Goal: Information Seeking & Learning: Learn about a topic

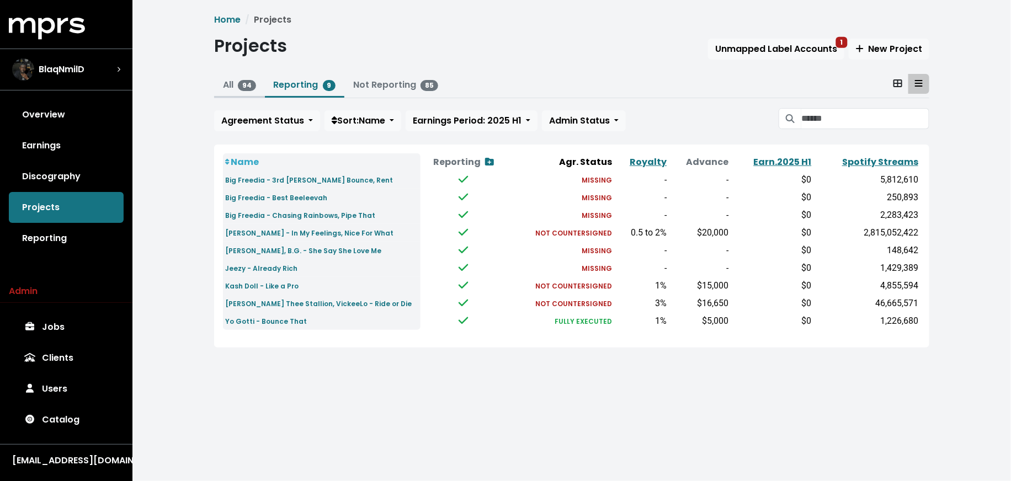
click at [238, 81] on link "All 94" at bounding box center [239, 84] width 33 height 13
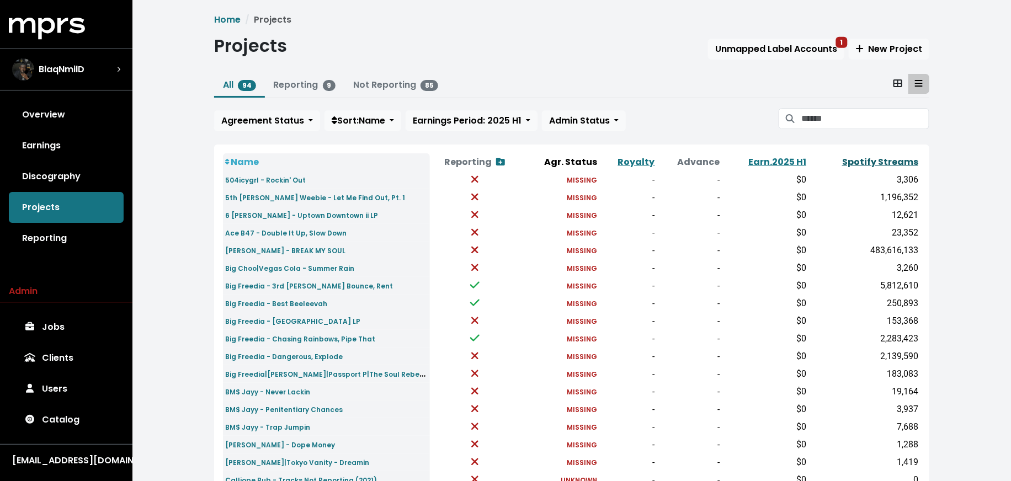
click at [859, 160] on link "Spotify Streams" at bounding box center [880, 162] width 76 height 13
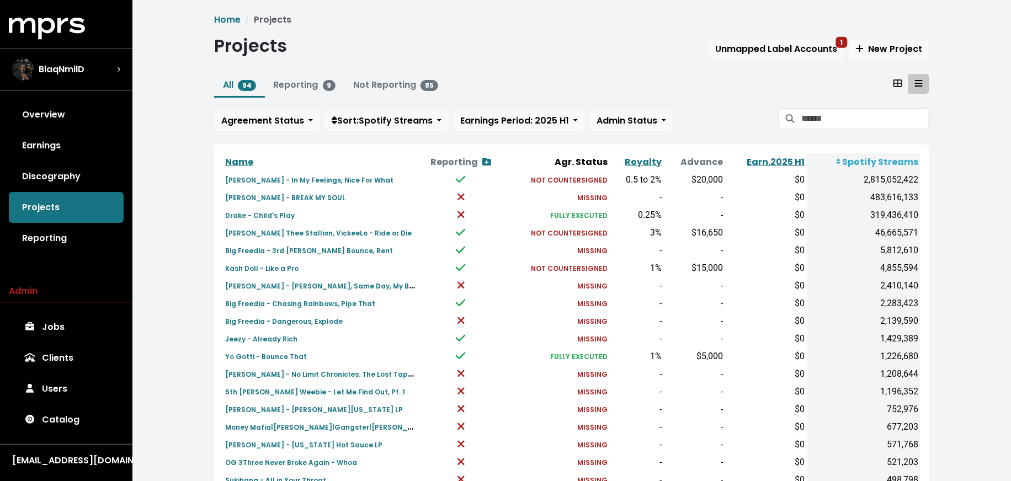
click at [281, 203] on td "[PERSON_NAME] - BREAK MY SOUL" at bounding box center [320, 198] width 195 height 18
click at [281, 198] on small "[PERSON_NAME] - BREAK MY SOUL" at bounding box center [285, 197] width 120 height 9
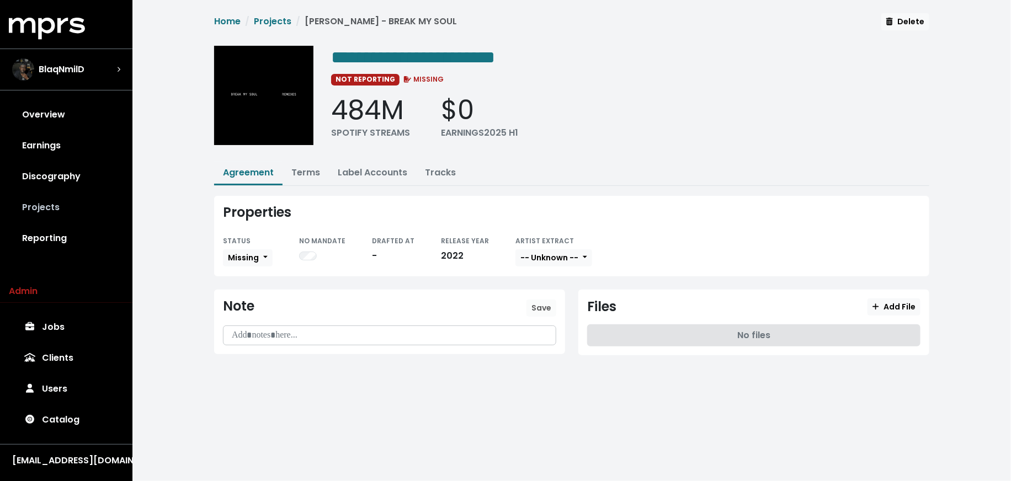
click at [98, 208] on link "Projects" at bounding box center [66, 207] width 115 height 31
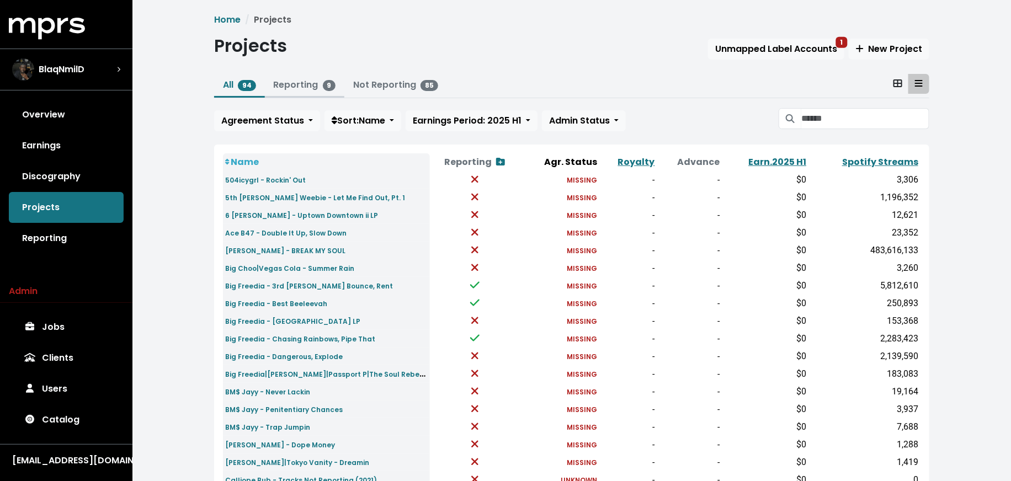
click at [278, 85] on link "Reporting 9" at bounding box center [305, 84] width 62 height 13
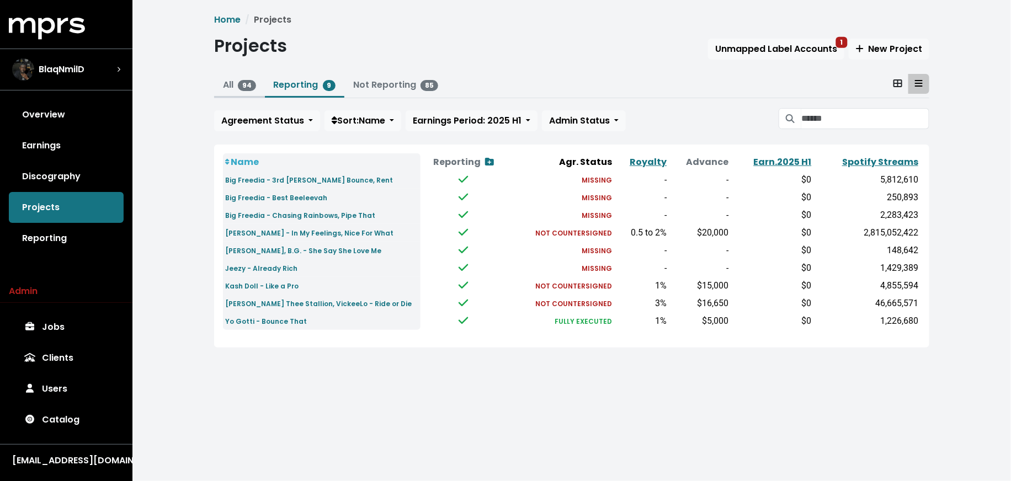
click at [240, 81] on span "94" at bounding box center [247, 85] width 18 height 11
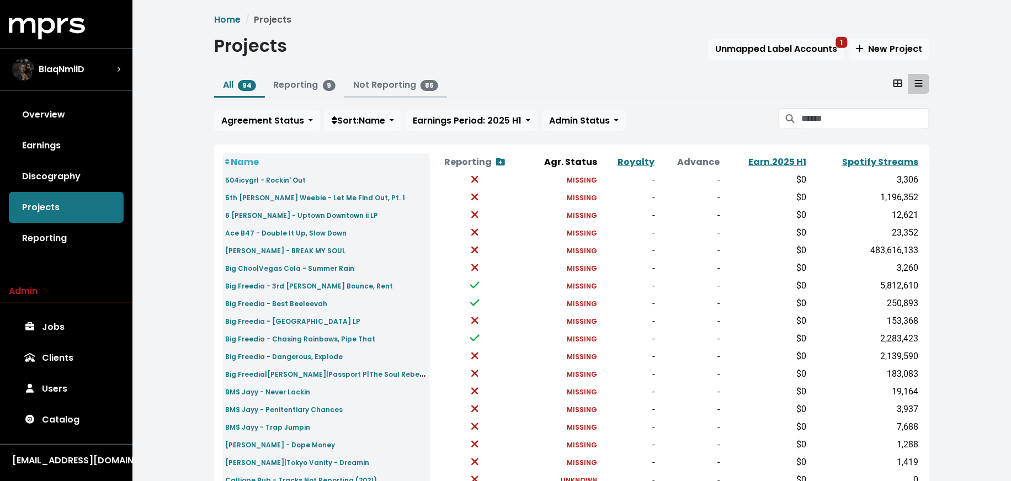
click at [386, 82] on link "Not Reporting 85" at bounding box center [395, 84] width 85 height 13
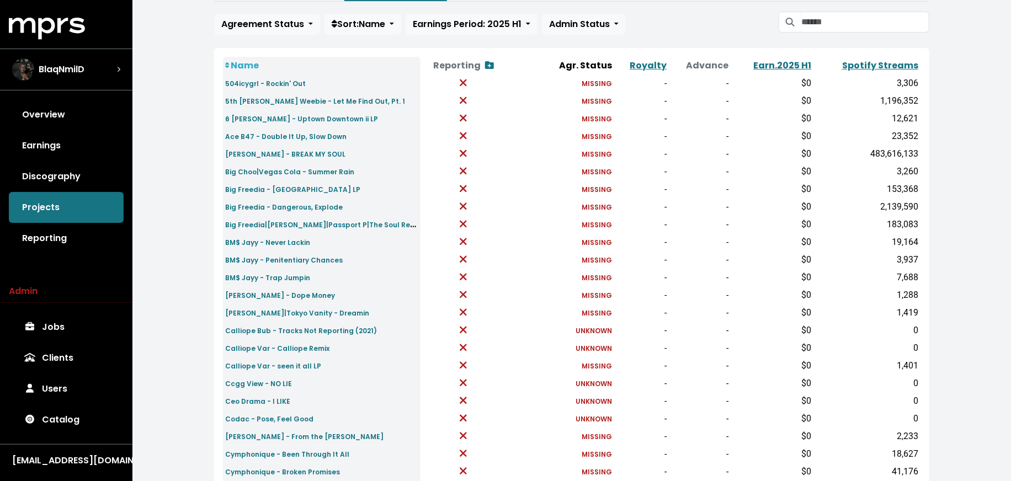
scroll to position [98, 0]
click at [283, 205] on small "Big Freedia - Dangerous, Explode" at bounding box center [284, 205] width 118 height 9
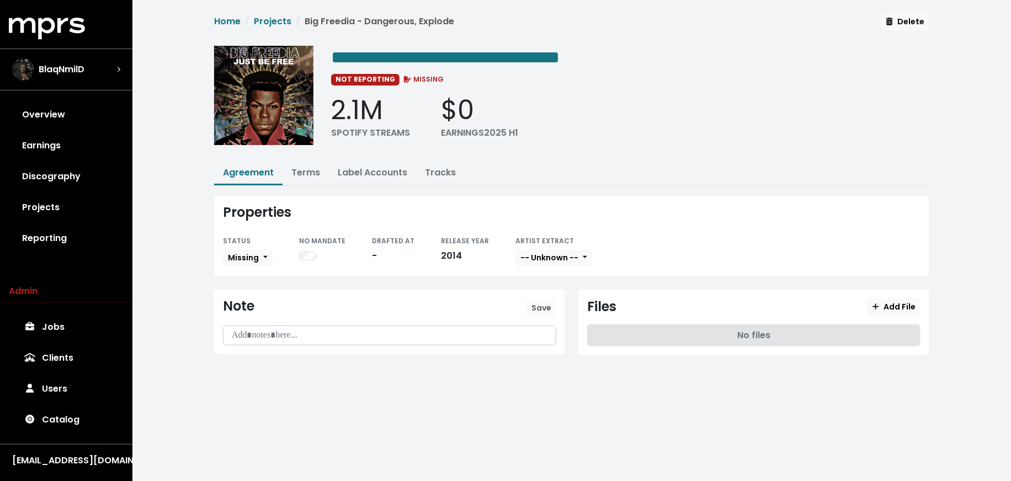
click at [255, 329] on p at bounding box center [389, 335] width 319 height 13
copy p "**********"
click at [535, 304] on span "Save" at bounding box center [541, 307] width 20 height 11
click at [203, 167] on div "**********" at bounding box center [571, 193] width 879 height 386
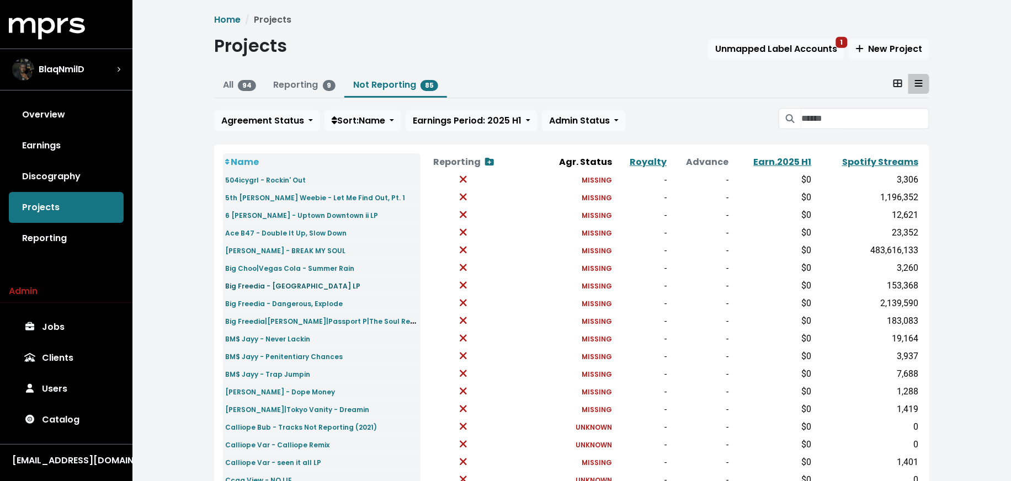
click at [273, 285] on small "Big Freedia - [GEOGRAPHIC_DATA] LP" at bounding box center [292, 285] width 135 height 9
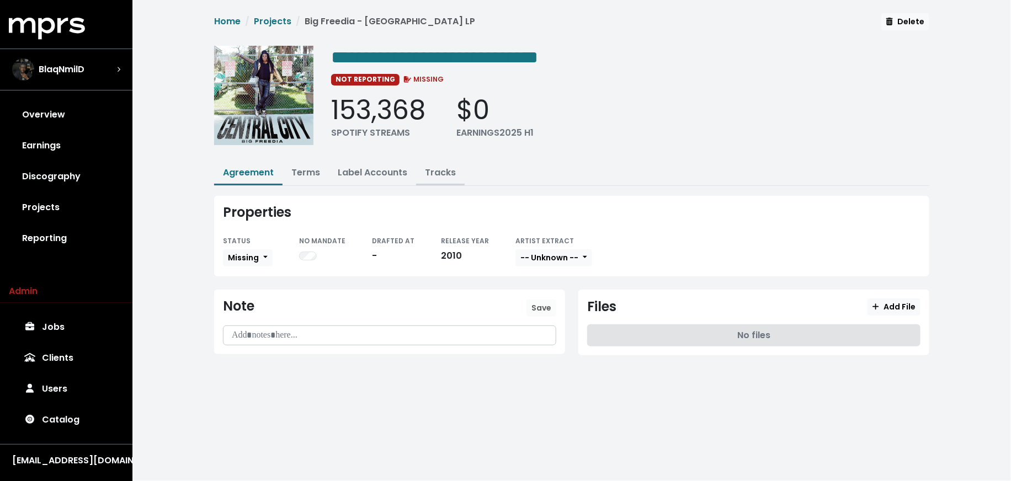
click at [439, 169] on link "Tracks" at bounding box center [440, 172] width 31 height 13
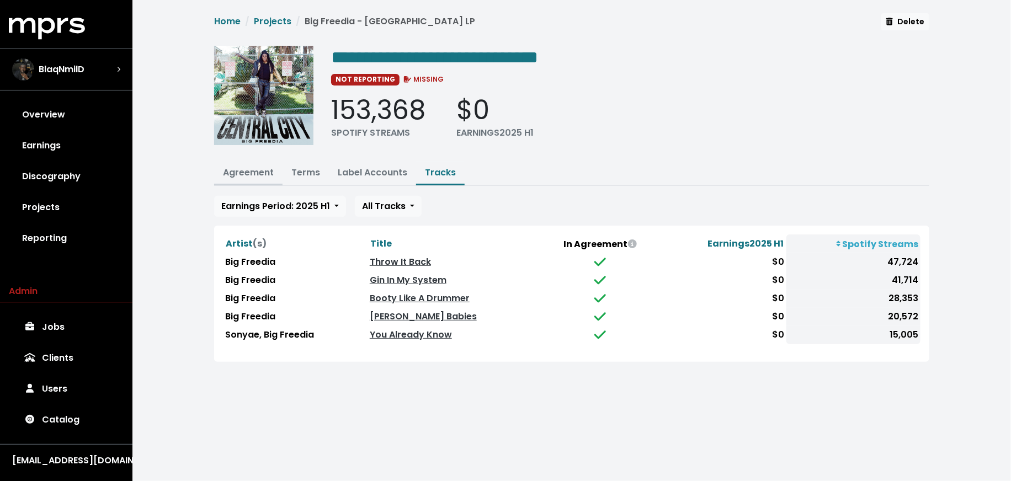
click at [249, 167] on link "Agreement" at bounding box center [248, 172] width 51 height 13
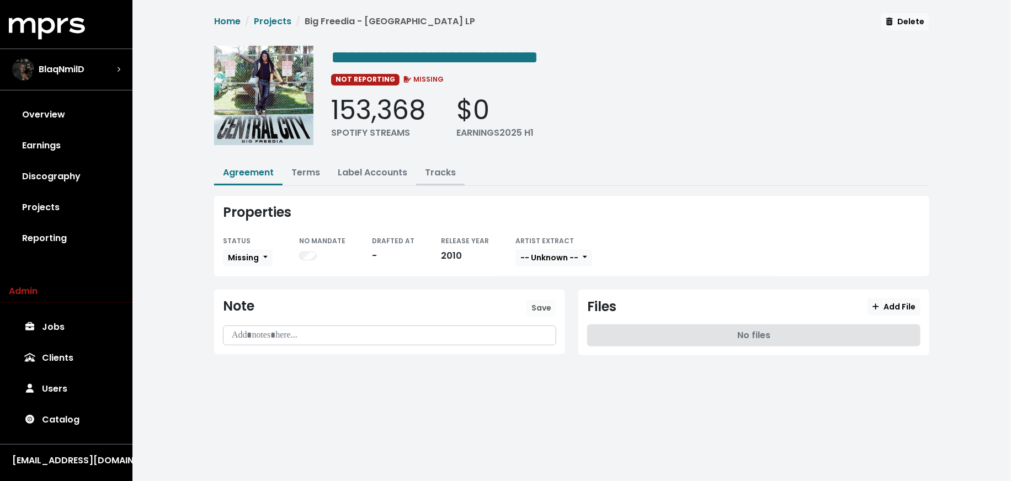
click at [443, 176] on link "Tracks" at bounding box center [440, 172] width 31 height 13
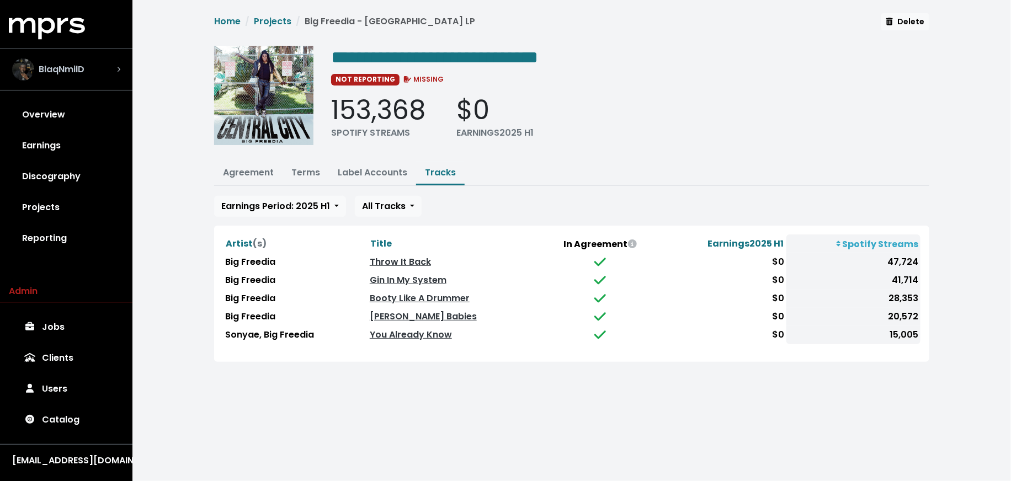
click at [79, 71] on span "BlaqNmilD" at bounding box center [62, 69] width 46 height 13
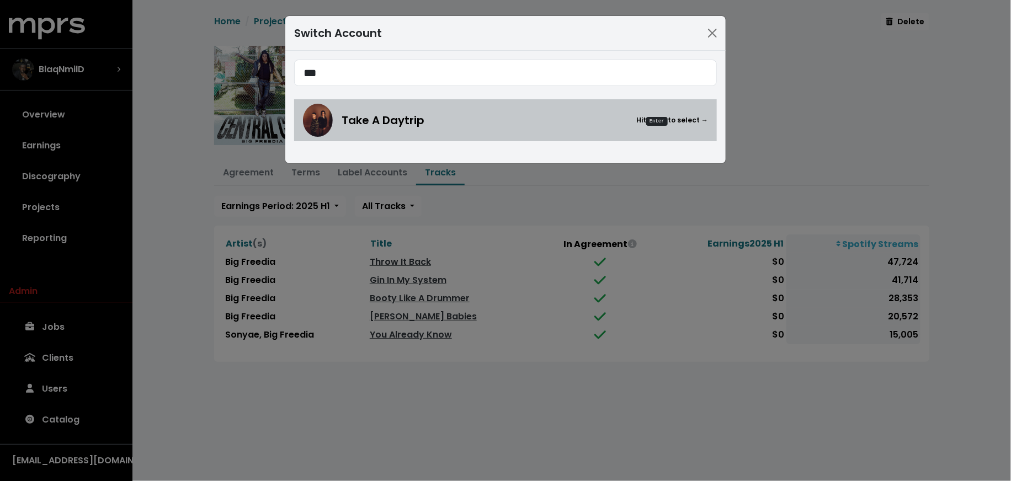
type input "***"
click at [414, 136] on div "Take A Daytrip Hit Enter to select →" at bounding box center [505, 120] width 405 height 33
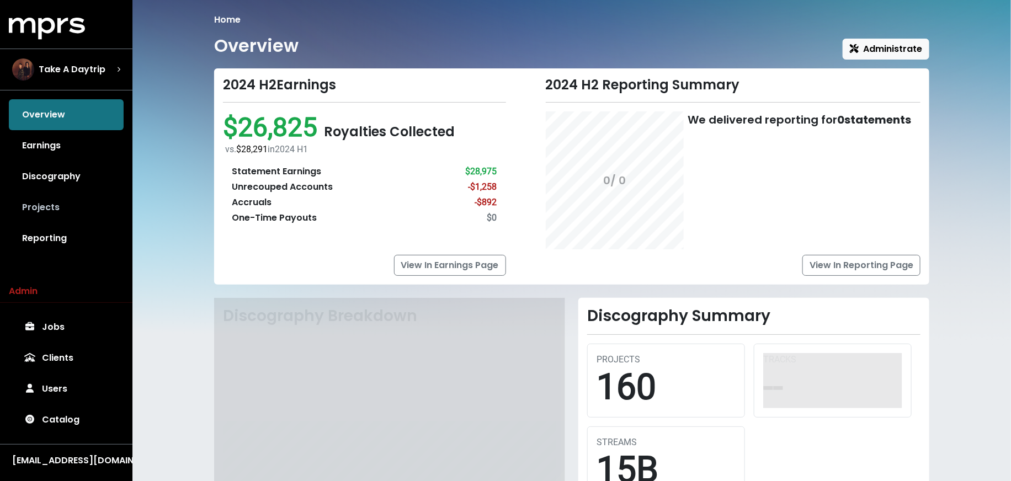
click at [58, 205] on link "Projects" at bounding box center [66, 207] width 115 height 31
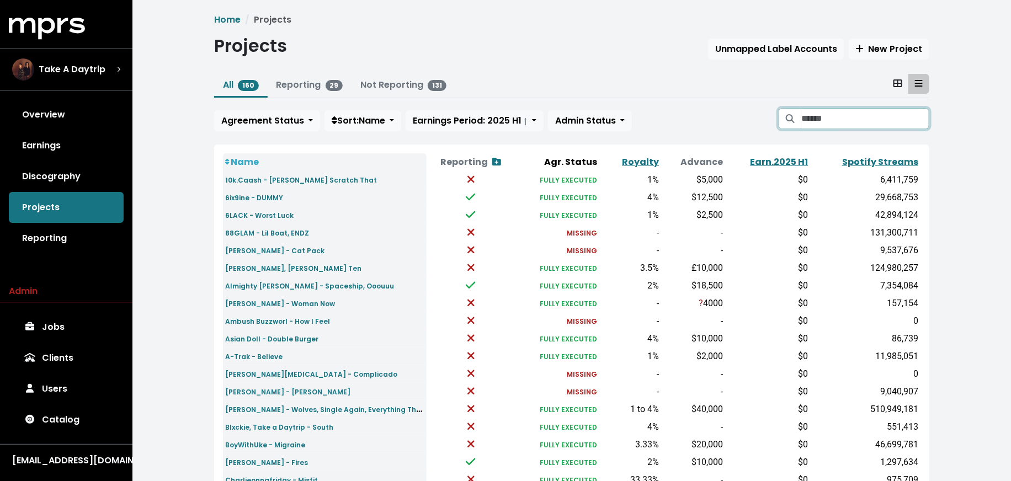
click at [818, 113] on input "Search projects" at bounding box center [865, 118] width 128 height 21
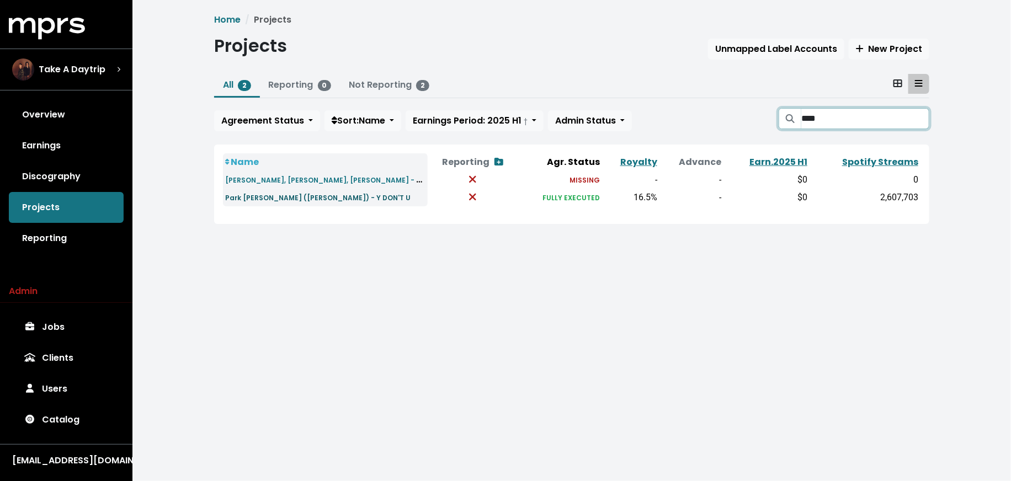
type input "****"
click at [304, 195] on small "Park [PERSON_NAME] ([PERSON_NAME]) - Y DON'T U" at bounding box center [317, 197] width 185 height 9
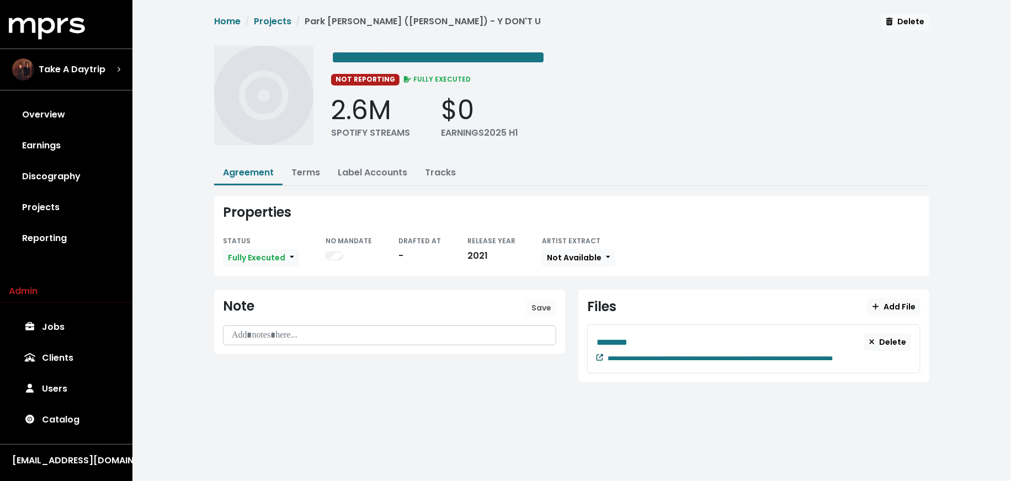
click at [601, 355] on icon at bounding box center [600, 357] width 7 height 7
click at [313, 177] on button "Terms" at bounding box center [306, 174] width 46 height 24
click at [306, 175] on link "Terms" at bounding box center [305, 172] width 29 height 13
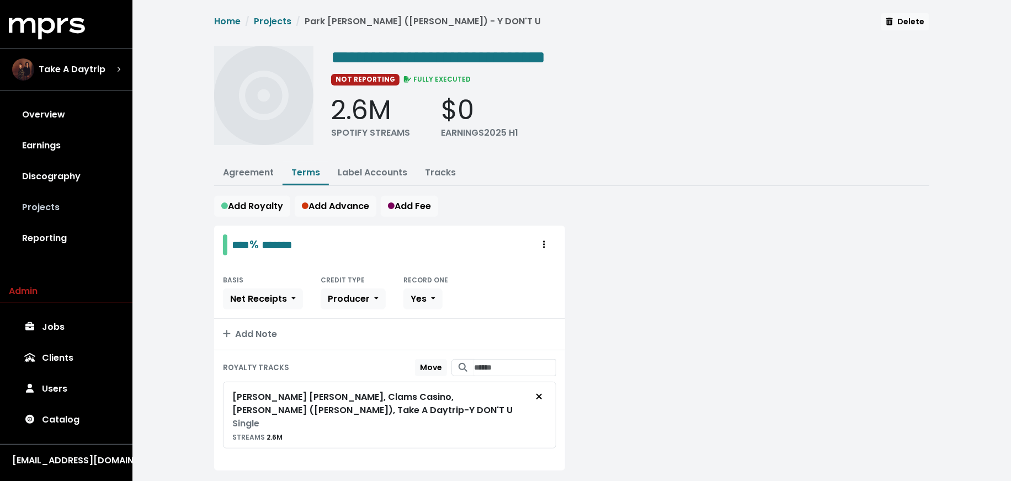
click at [62, 195] on link "Projects" at bounding box center [66, 207] width 115 height 31
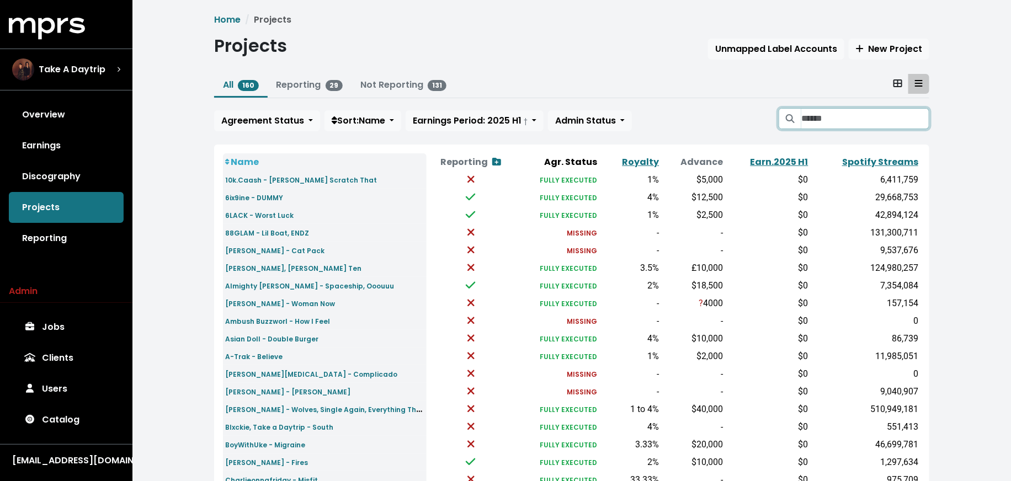
click at [877, 119] on input "Search projects" at bounding box center [865, 118] width 128 height 21
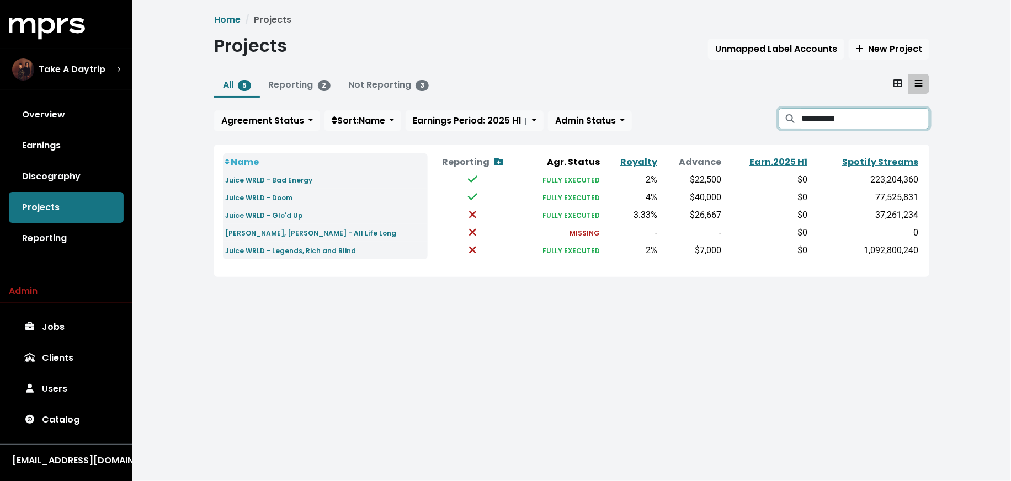
type input "**********"
click at [287, 231] on small "[PERSON_NAME], [PERSON_NAME] - All Life Long" at bounding box center [310, 232] width 171 height 9
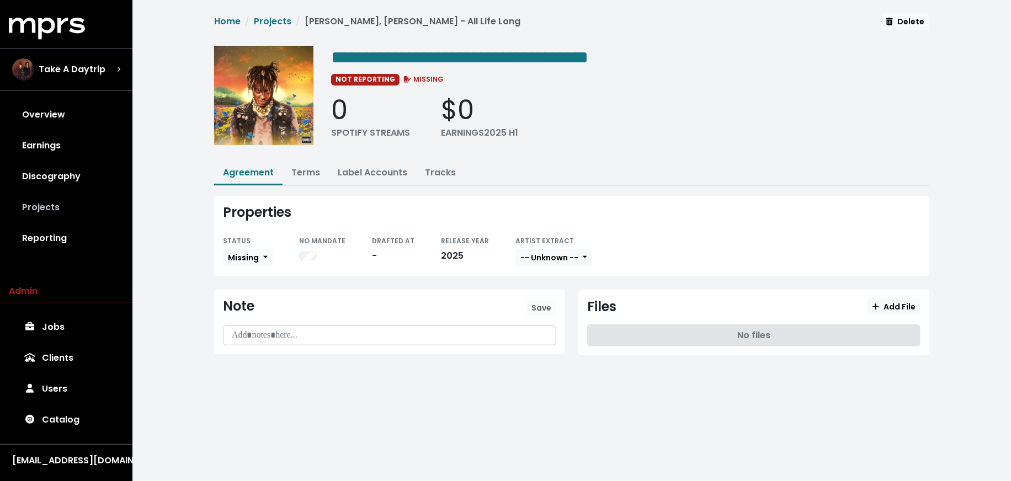
click at [81, 201] on link "Projects" at bounding box center [66, 207] width 115 height 31
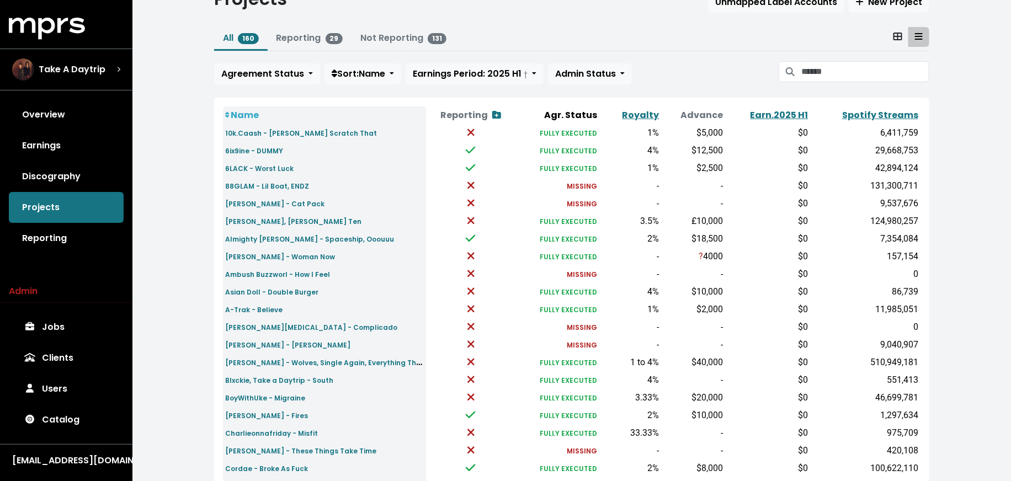
scroll to position [20, 0]
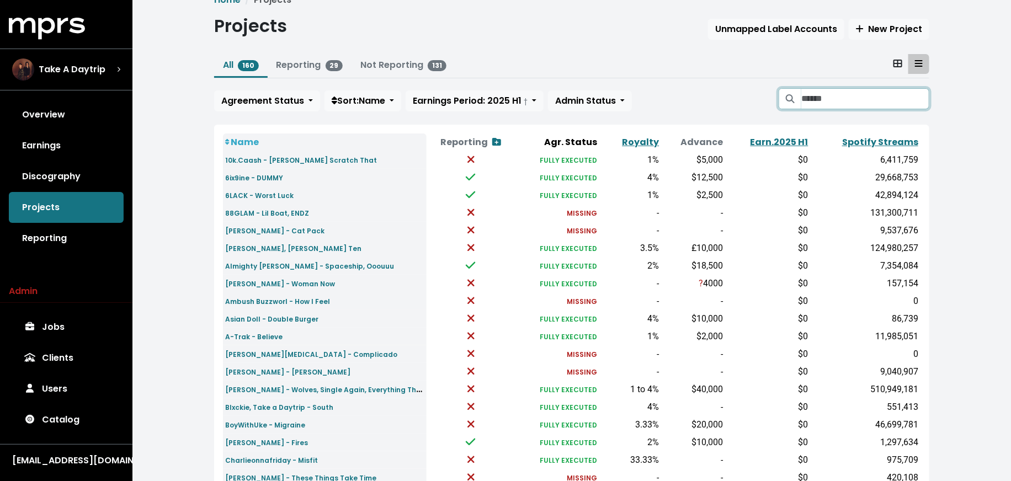
click at [810, 98] on input "Search projects" at bounding box center [865, 98] width 128 height 21
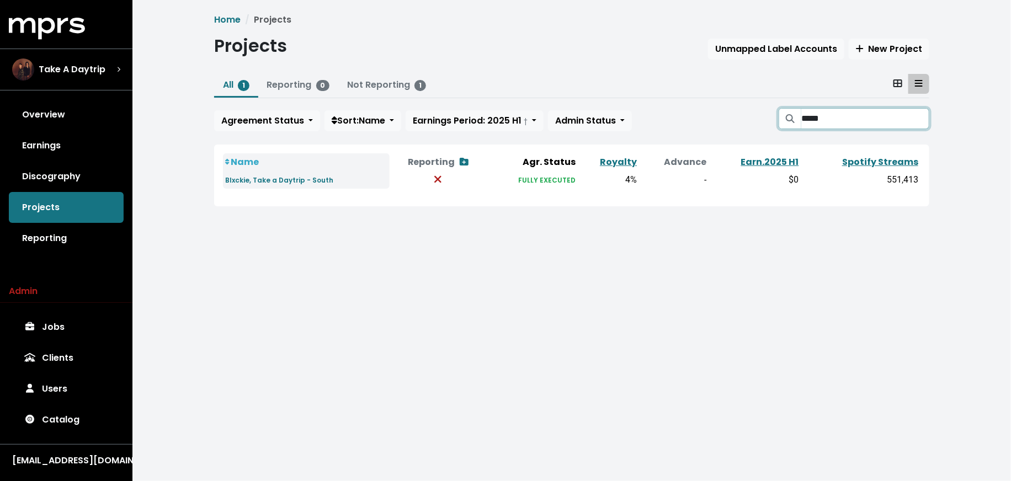
click at [825, 119] on input "*****" at bounding box center [865, 118] width 128 height 21
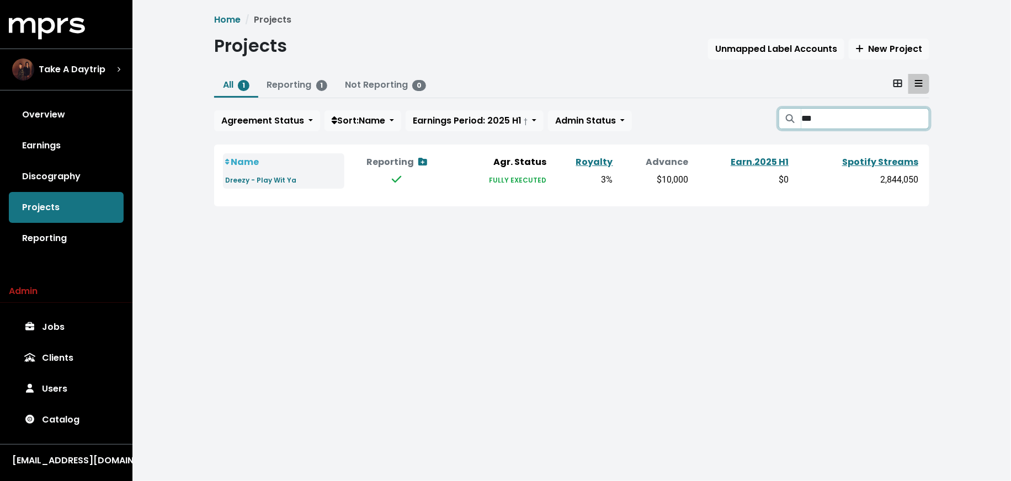
type input "***"
click at [71, 78] on div "Take A Daytrip" at bounding box center [58, 70] width 93 height 22
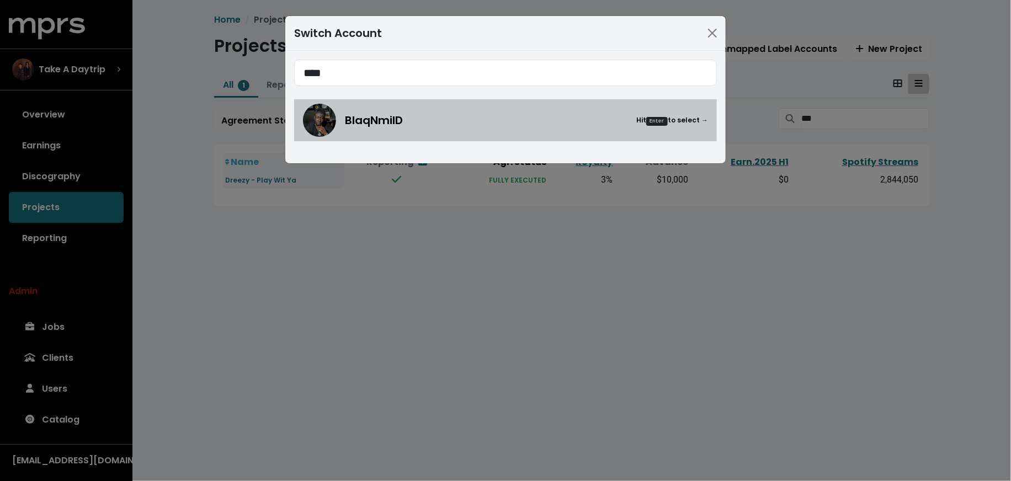
type input "****"
click at [410, 129] on div "BlaqNmilD Hit Enter to select →" at bounding box center [505, 120] width 405 height 33
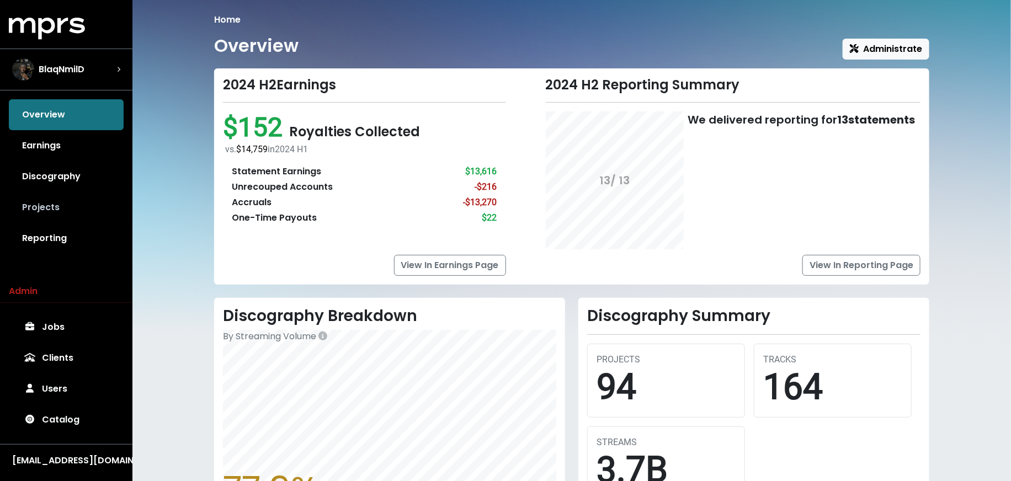
click at [38, 216] on link "Projects" at bounding box center [66, 207] width 115 height 31
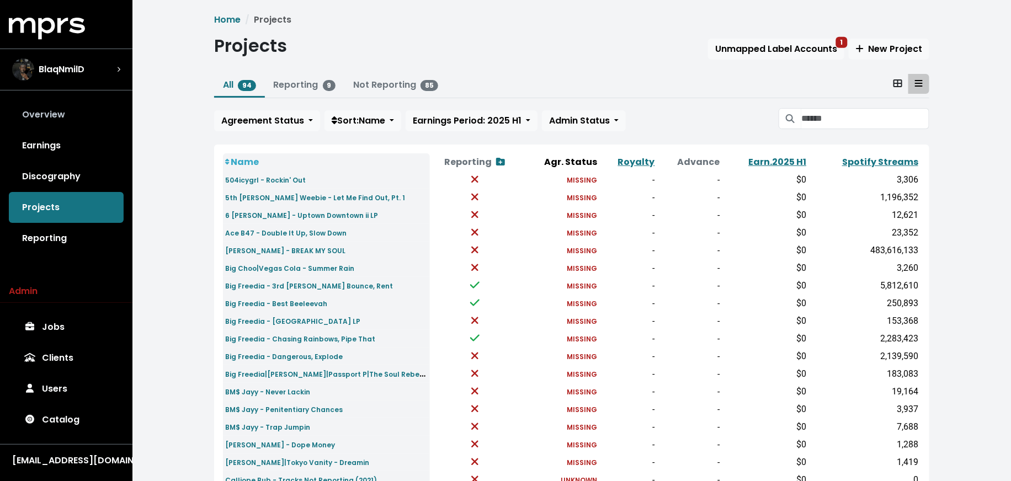
click at [36, 118] on link "Overview" at bounding box center [66, 114] width 115 height 31
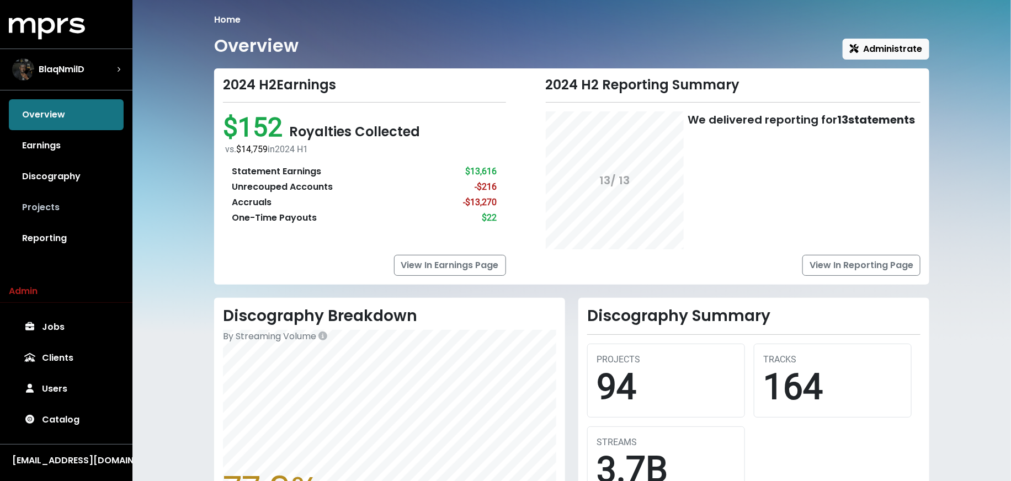
click at [40, 205] on link "Projects" at bounding box center [66, 207] width 115 height 31
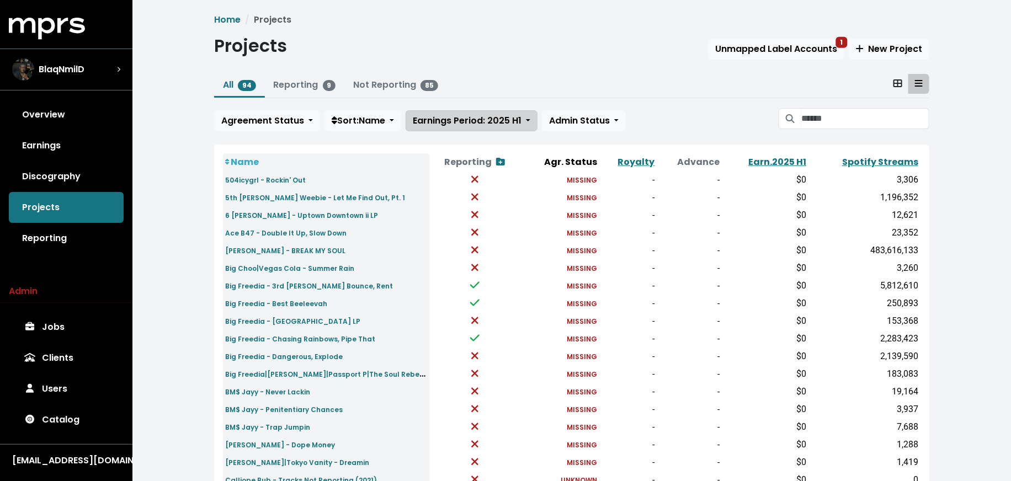
click at [489, 129] on button "Earnings Period: 2025 H1" at bounding box center [472, 120] width 132 height 21
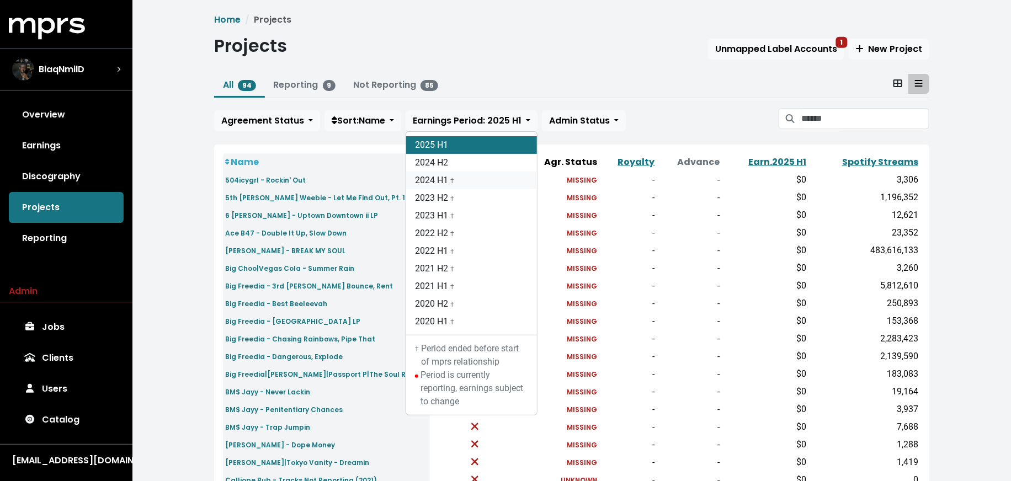
click at [490, 179] on link "2024 H1 †" at bounding box center [471, 181] width 131 height 18
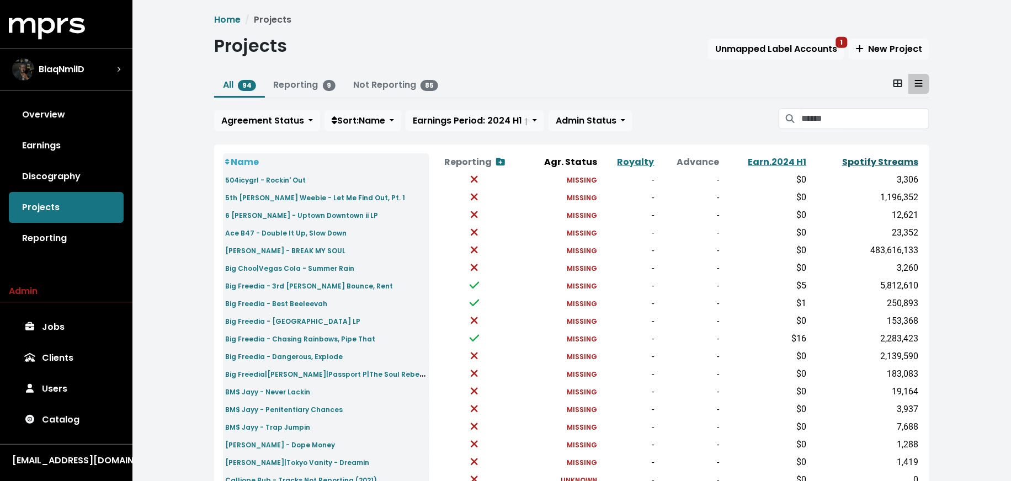
click at [854, 156] on link "Spotify Streams" at bounding box center [880, 162] width 76 height 13
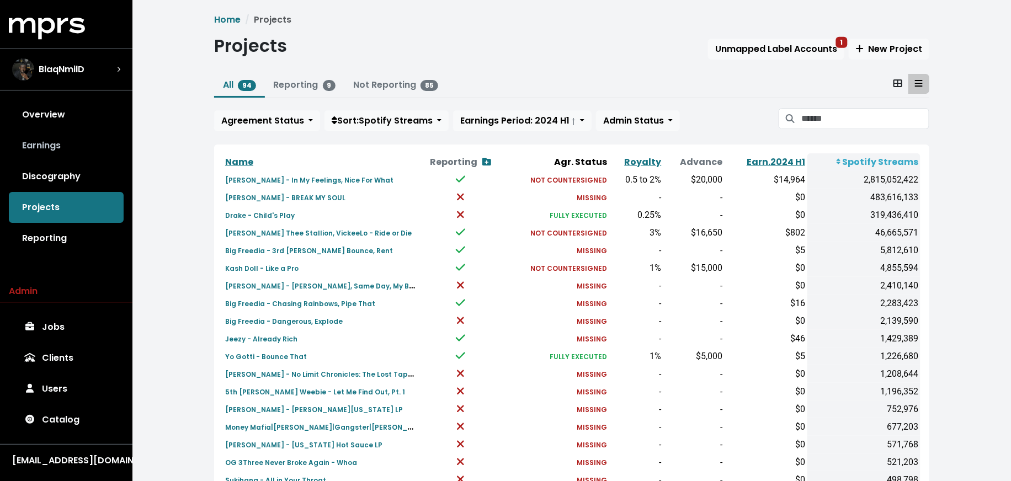
click at [50, 157] on link "Earnings" at bounding box center [66, 145] width 115 height 31
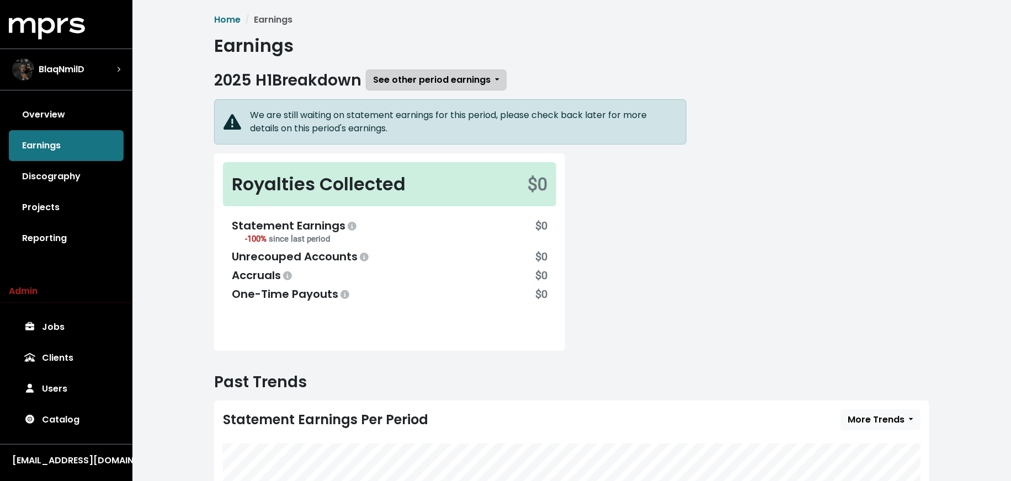
click at [402, 80] on span "See other period earnings" at bounding box center [432, 79] width 118 height 13
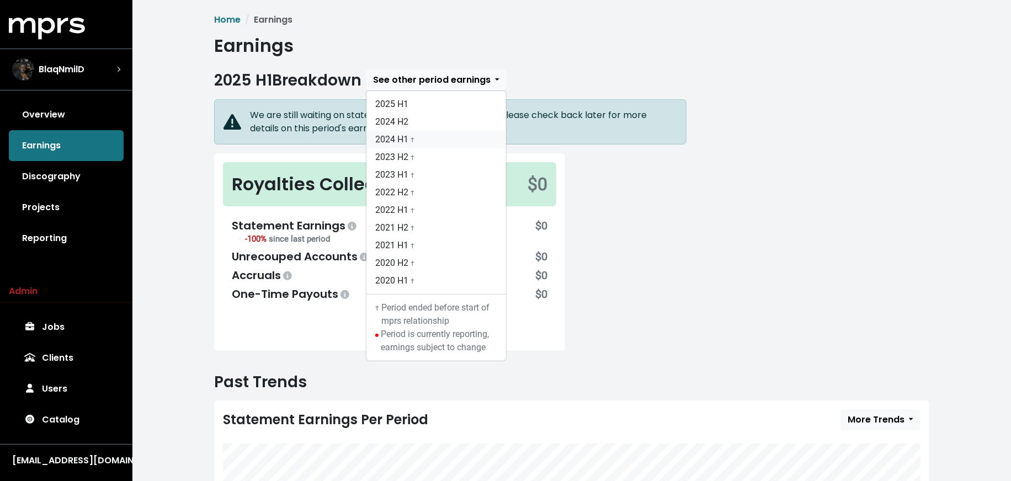
click at [413, 142] on link "2024 H1 †" at bounding box center [436, 140] width 140 height 18
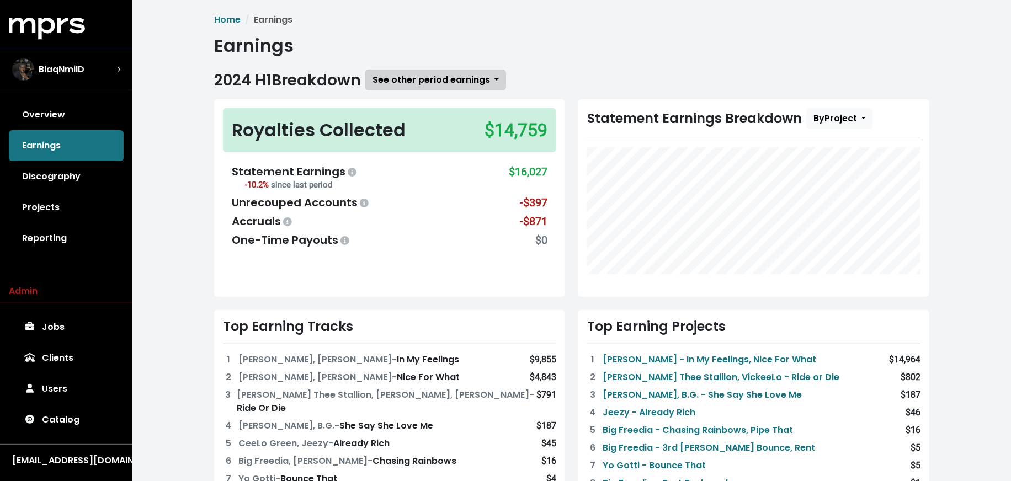
click at [466, 86] on span "See other period earnings" at bounding box center [432, 79] width 118 height 13
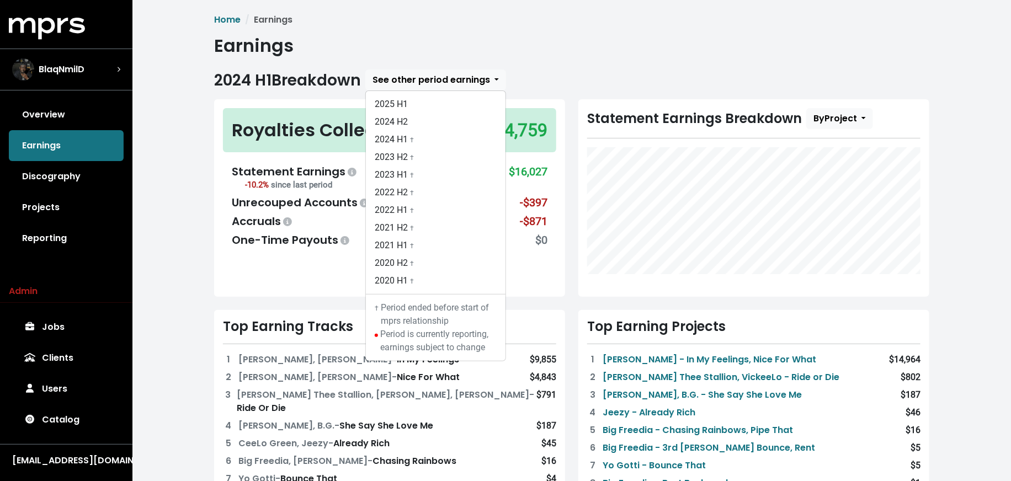
click at [198, 167] on div "Home Earnings Earnings 2024 H1 Breakdown See other period earnings 2025 H1 2024…" at bounding box center [571, 467] width 879 height 935
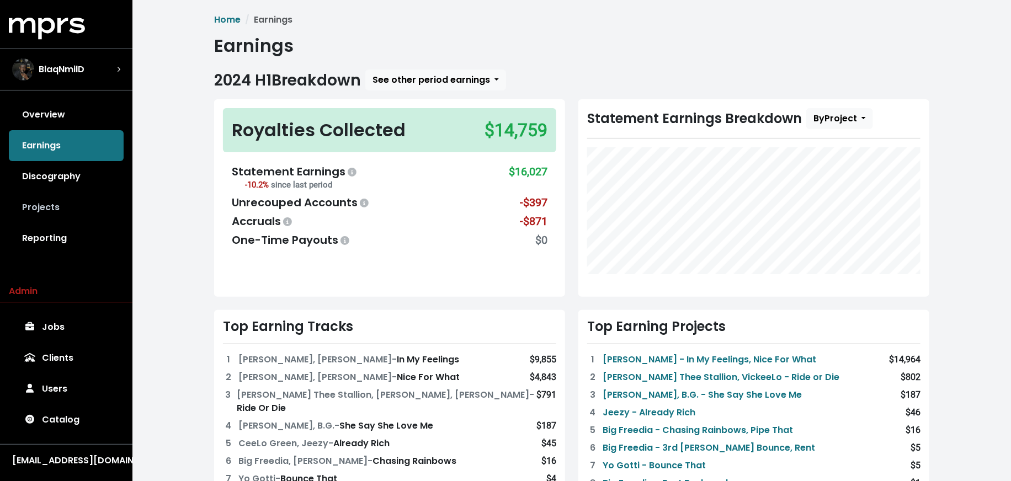
click at [92, 201] on link "Projects" at bounding box center [66, 207] width 115 height 31
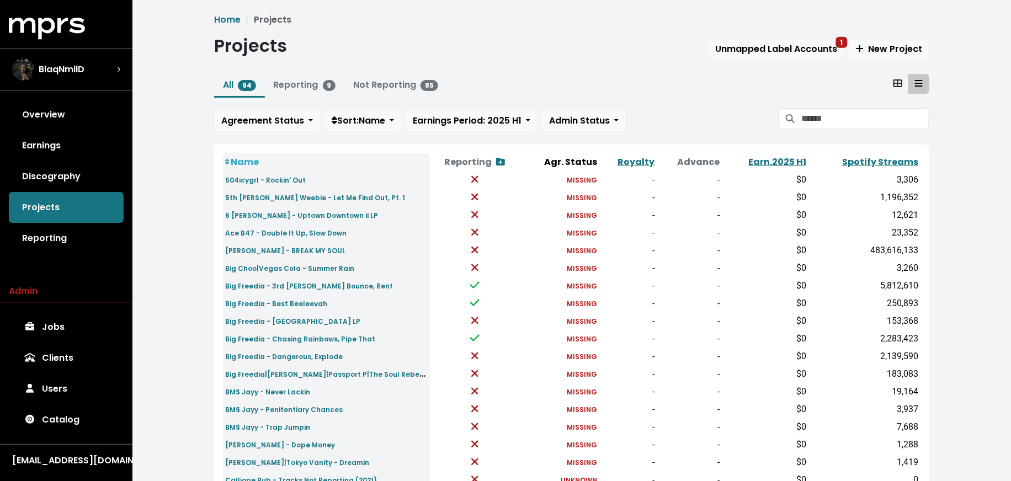
click at [871, 154] on th "Spotify Streams" at bounding box center [865, 162] width 112 height 18
click at [871, 158] on link "Spotify Streams" at bounding box center [880, 162] width 76 height 13
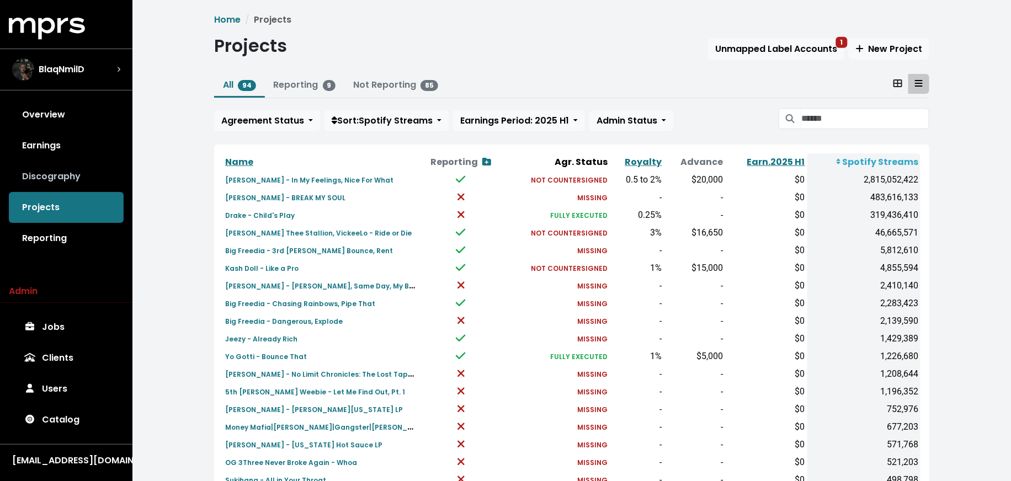
click at [58, 177] on link "Discography" at bounding box center [66, 176] width 115 height 31
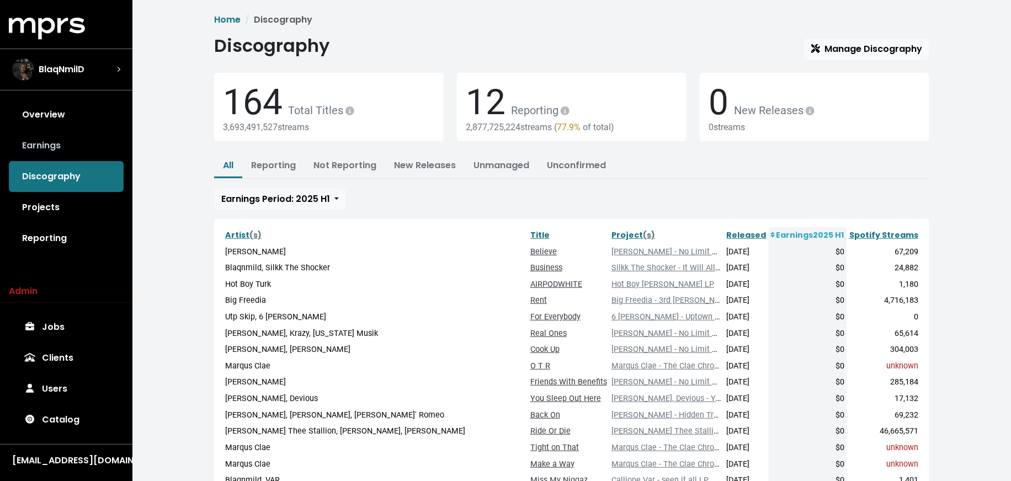
click at [76, 135] on link "Earnings" at bounding box center [66, 145] width 115 height 31
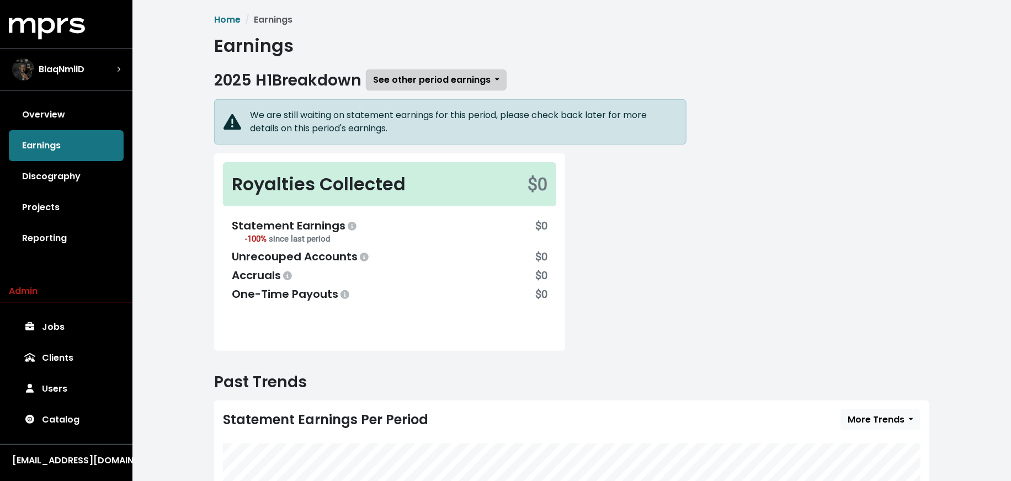
click at [405, 83] on span "See other period earnings" at bounding box center [432, 79] width 118 height 13
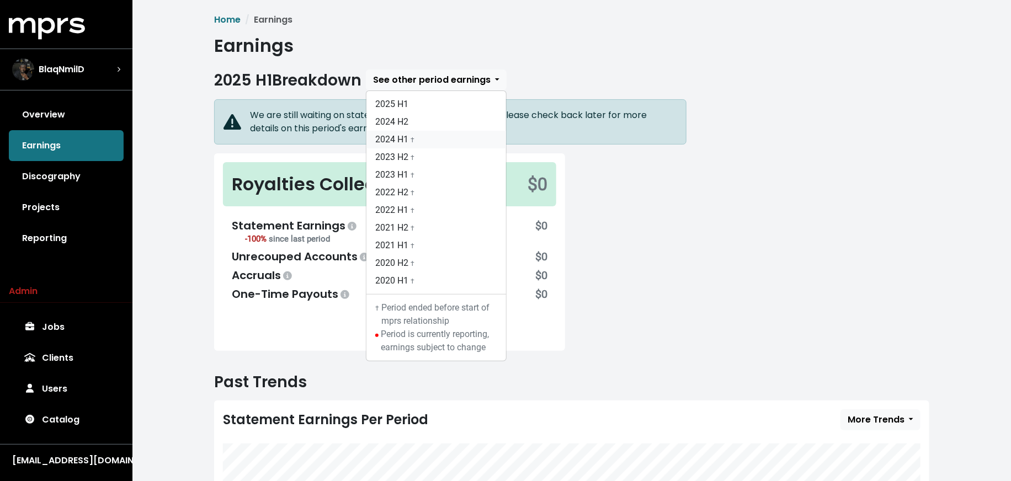
click at [408, 141] on link "2024 H1 †" at bounding box center [436, 140] width 140 height 18
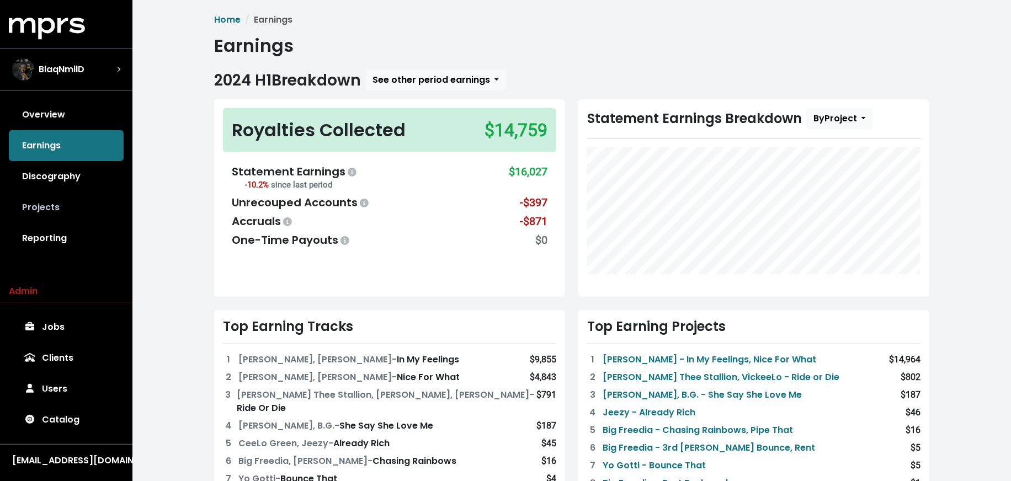
click at [75, 209] on link "Projects" at bounding box center [66, 207] width 115 height 31
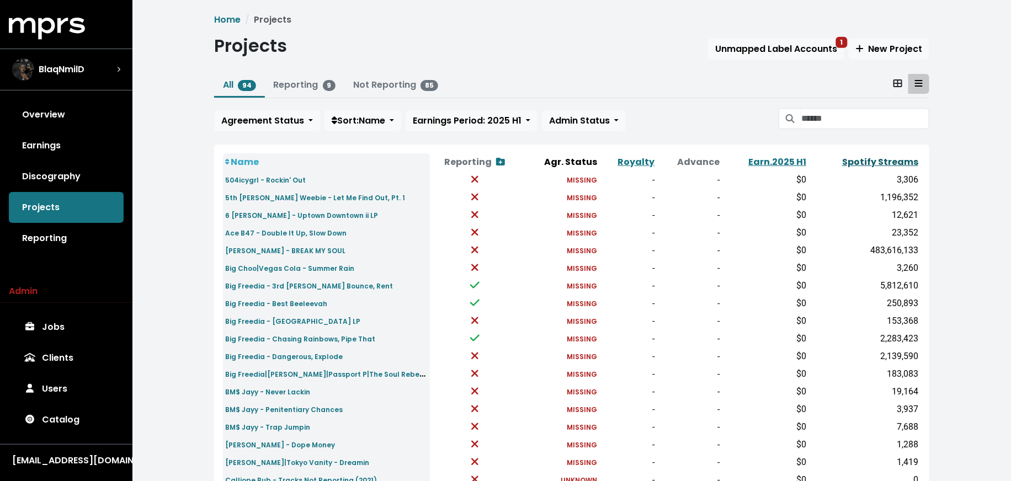
click at [881, 162] on link "Spotify Streams" at bounding box center [880, 162] width 76 height 13
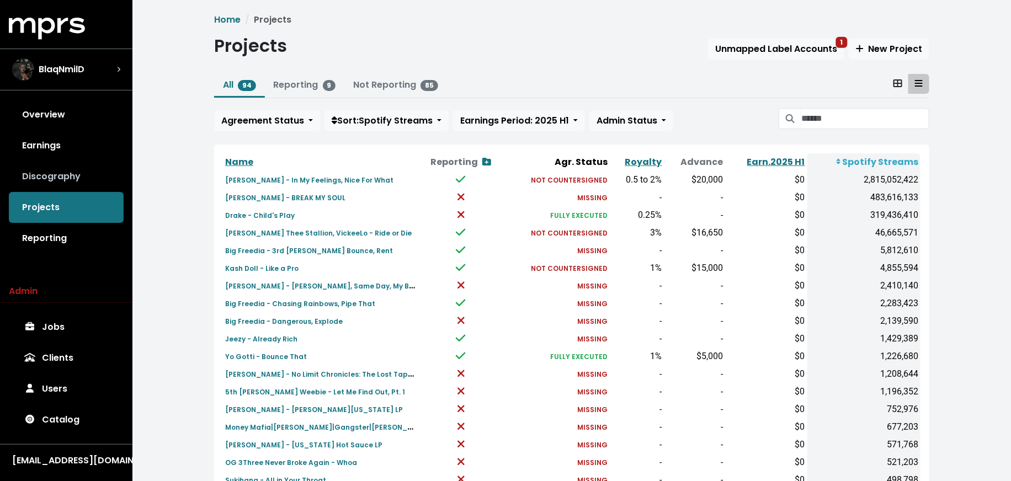
click at [81, 173] on link "Discography" at bounding box center [66, 176] width 115 height 31
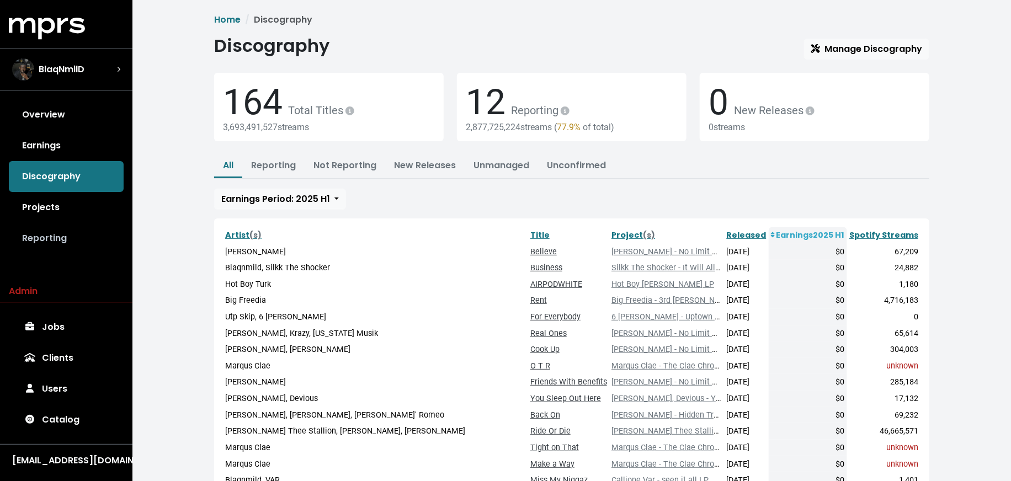
click at [74, 242] on link "Reporting" at bounding box center [66, 238] width 115 height 31
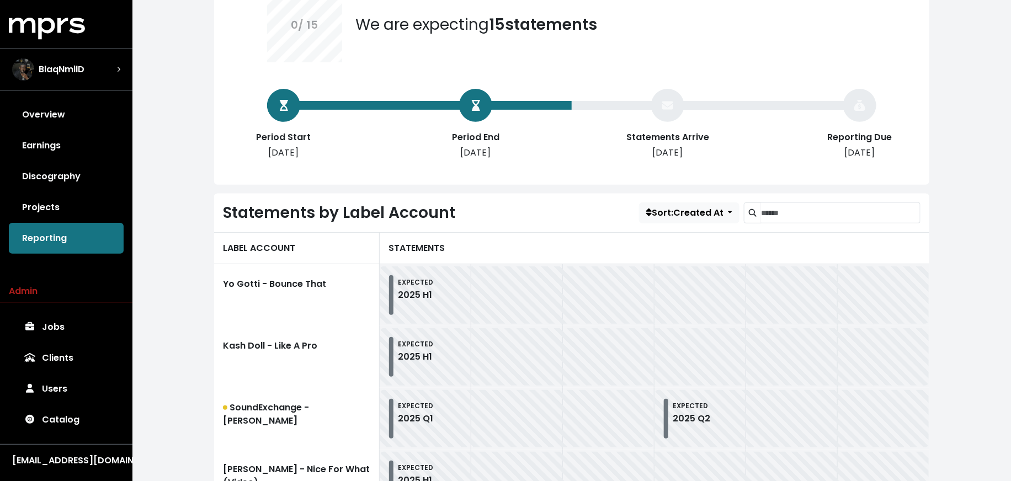
scroll to position [141, 0]
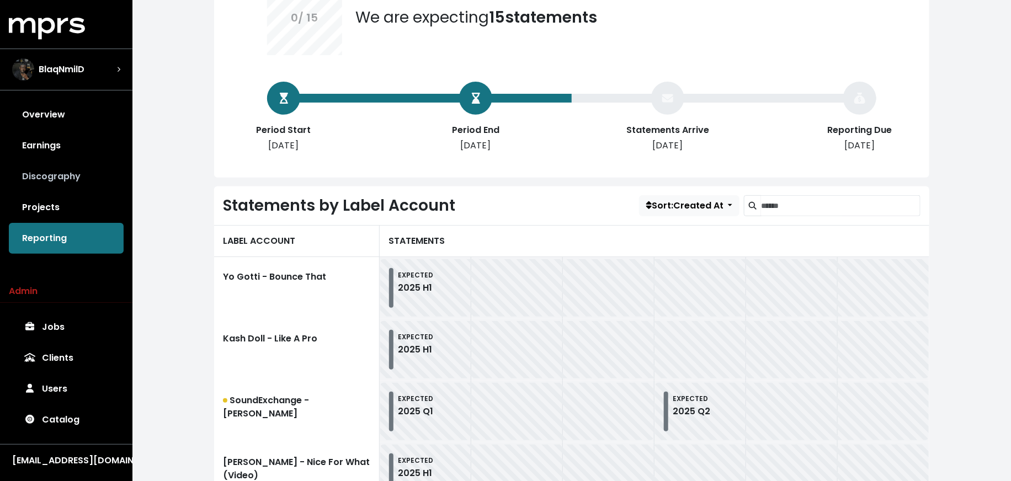
click at [72, 174] on link "Discography" at bounding box center [66, 176] width 115 height 31
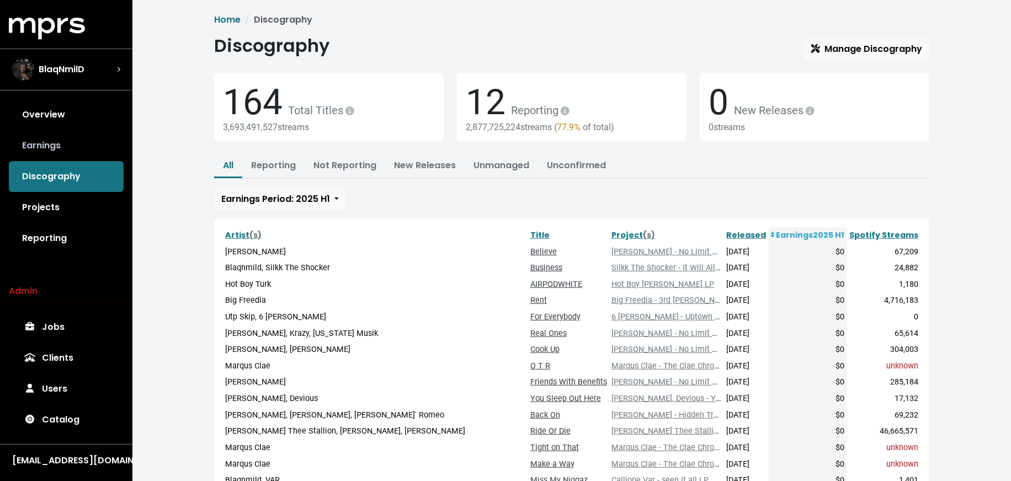
click at [61, 142] on link "Earnings" at bounding box center [66, 145] width 115 height 31
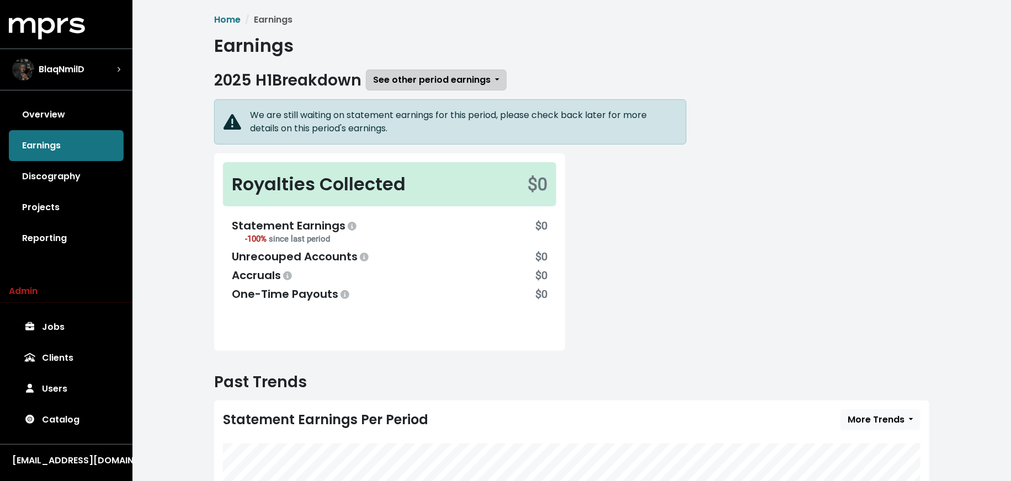
click at [397, 89] on button "See other period earnings" at bounding box center [436, 80] width 141 height 21
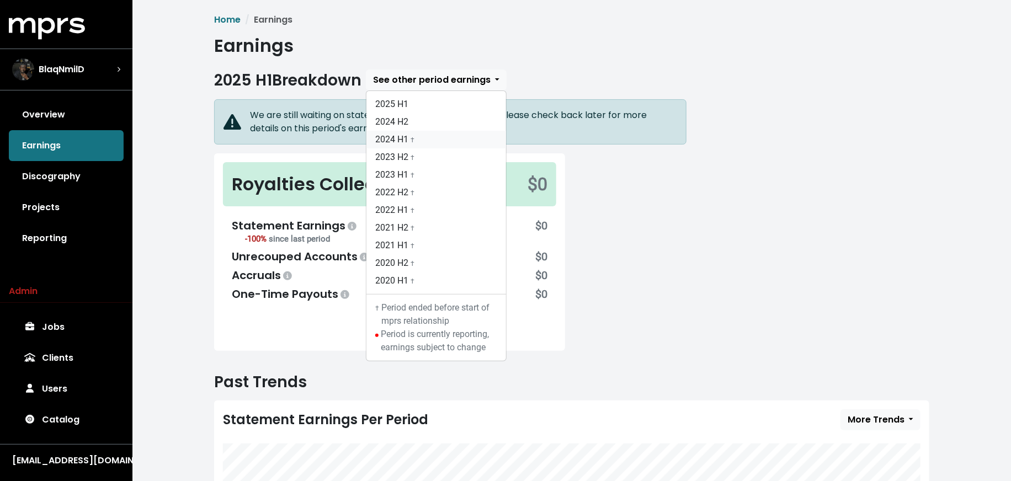
click at [421, 135] on link "2024 H1 †" at bounding box center [436, 140] width 140 height 18
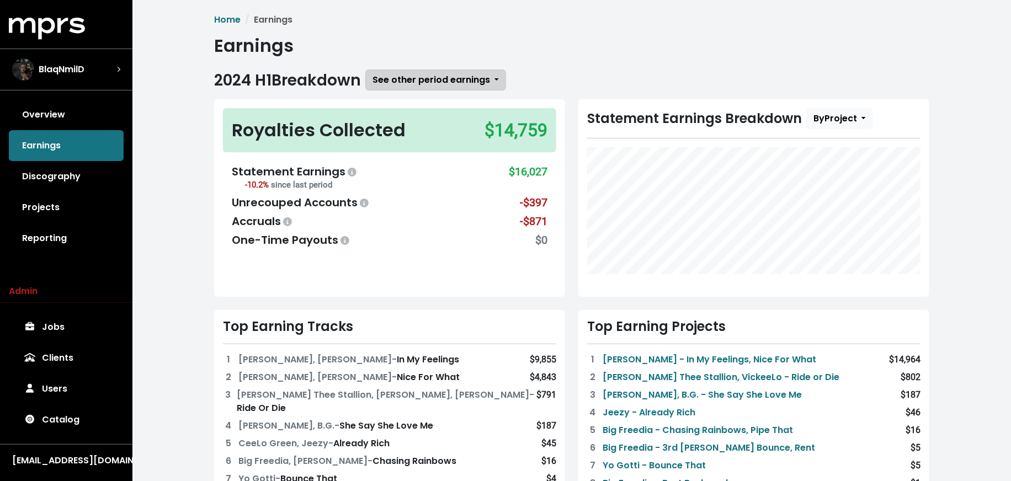
click at [434, 84] on span "See other period earnings" at bounding box center [432, 79] width 118 height 13
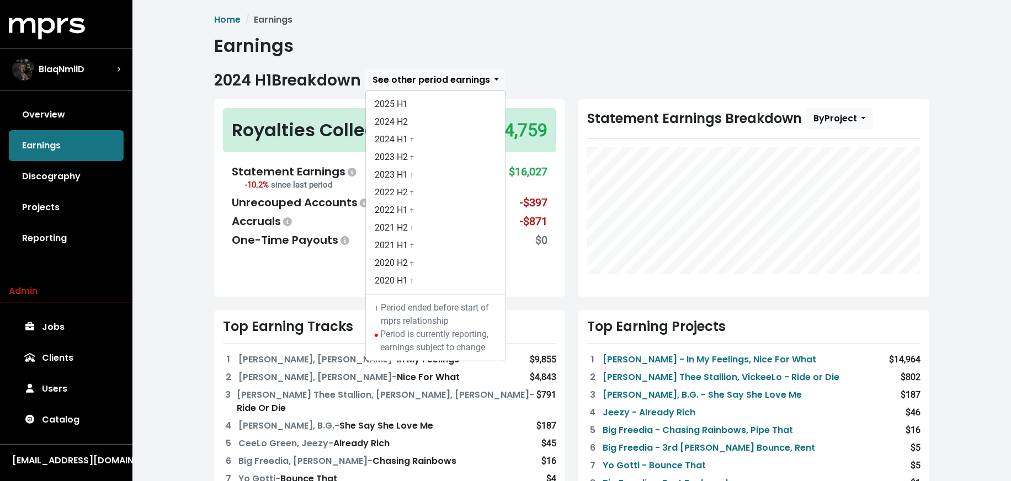
click at [183, 194] on div "Home Earnings Earnings 2024 H1 Breakdown See other period earnings 2025 H1 2024…" at bounding box center [571, 467] width 879 height 935
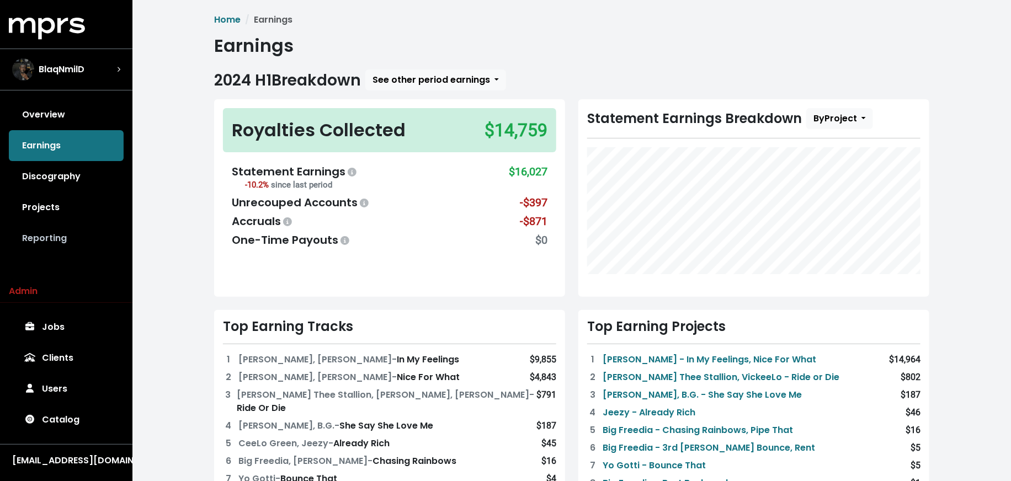
click at [53, 242] on link "Reporting" at bounding box center [66, 238] width 115 height 31
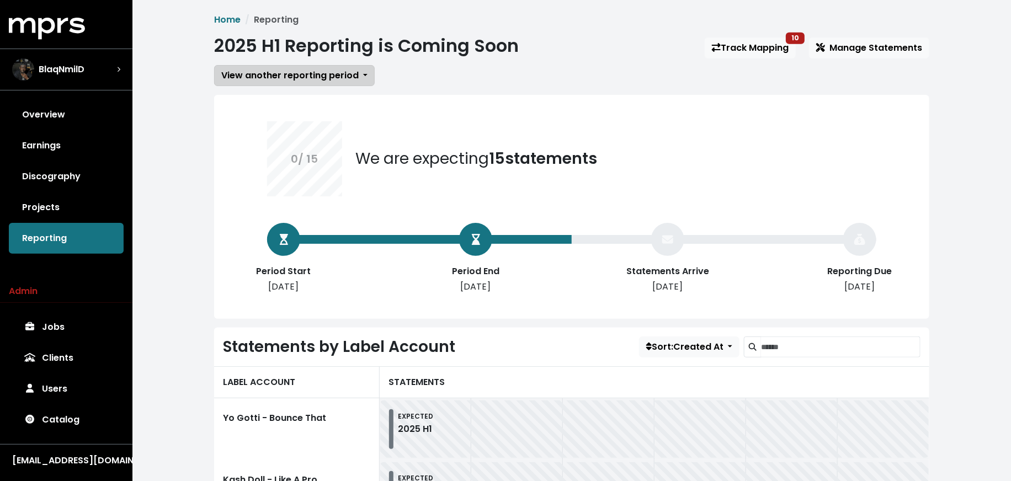
click at [323, 74] on span "View another reporting period" at bounding box center [289, 75] width 137 height 13
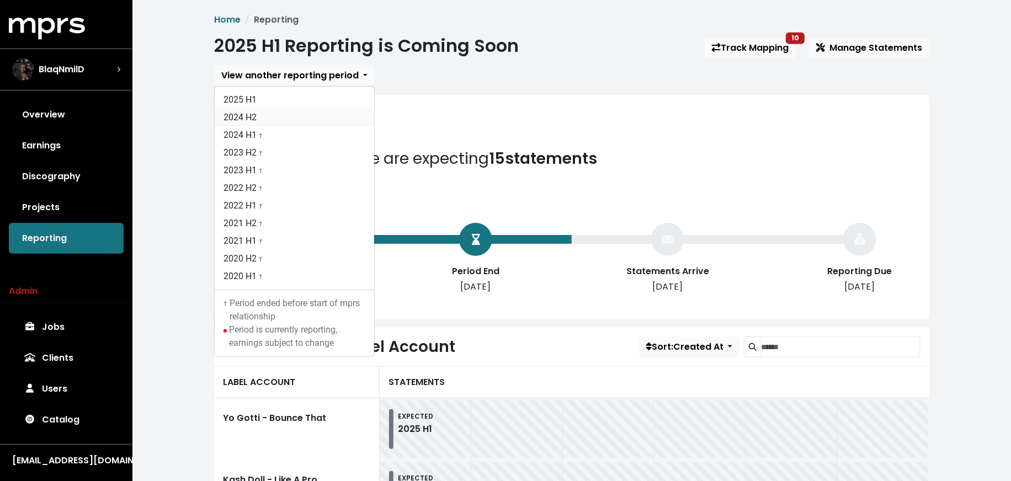
click at [318, 111] on link "2024 H2" at bounding box center [294, 118] width 159 height 18
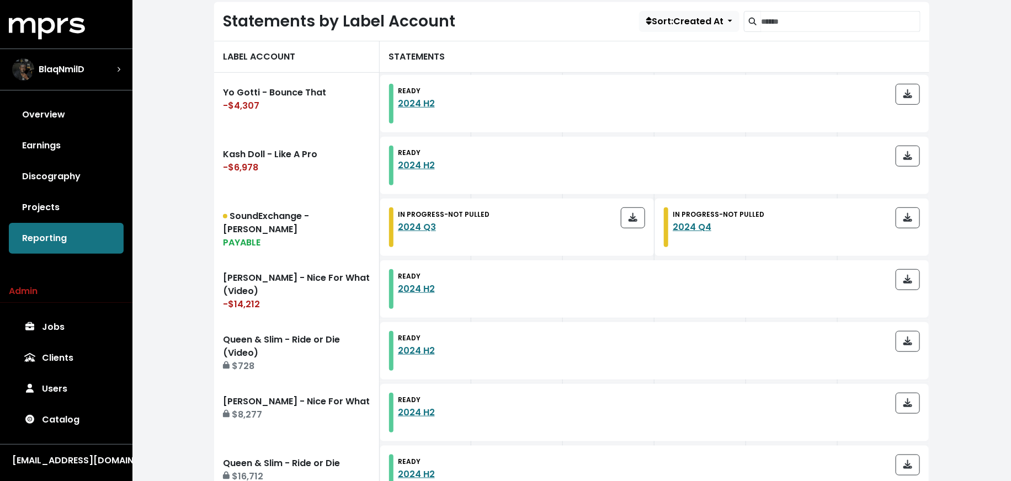
scroll to position [7, 0]
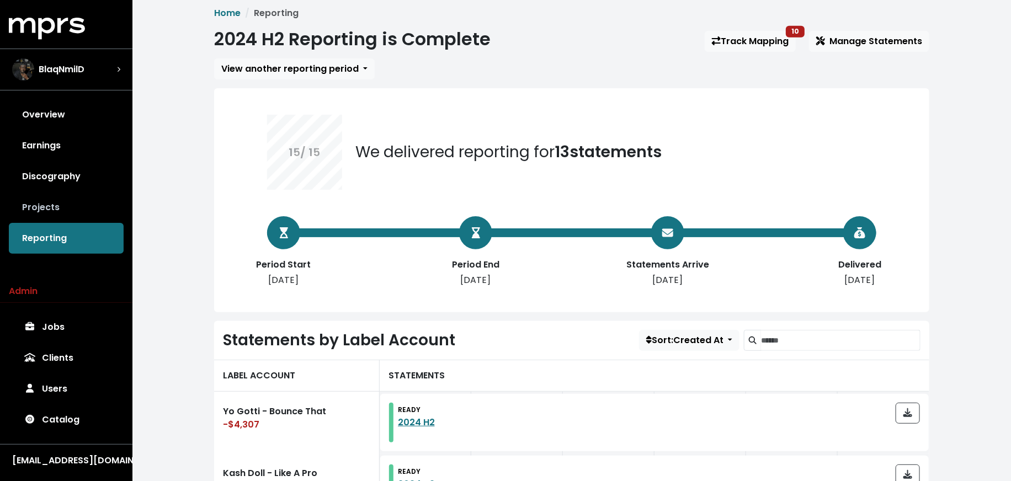
click at [70, 211] on link "Projects" at bounding box center [66, 207] width 115 height 31
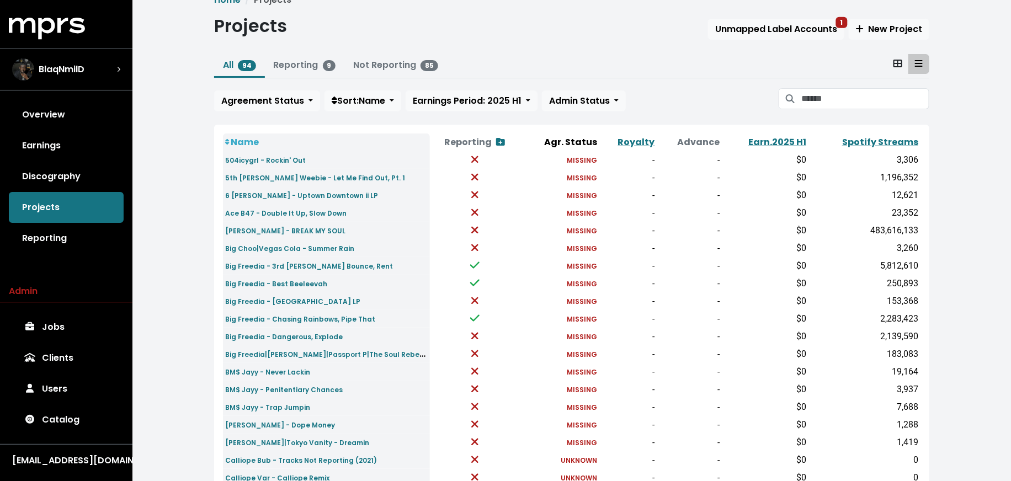
scroll to position [28, 0]
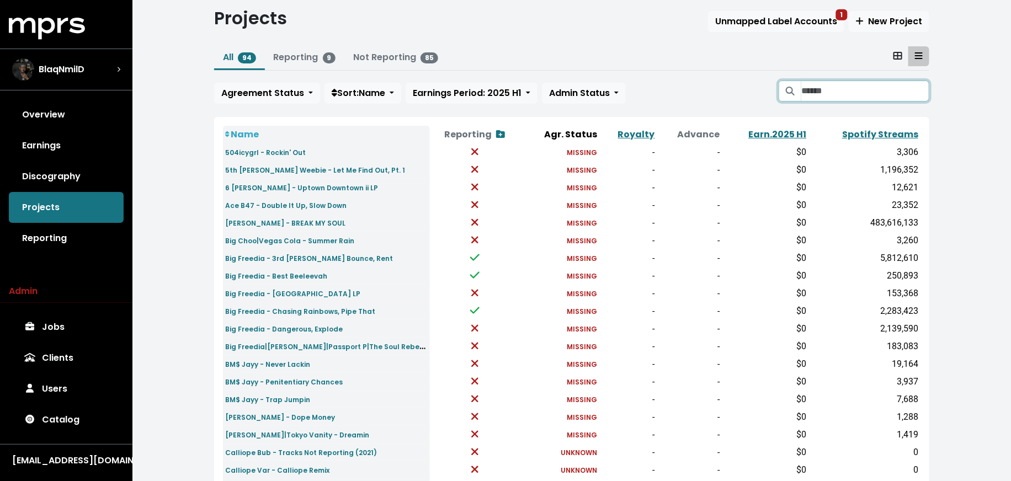
click at [836, 85] on input "Search projects" at bounding box center [865, 91] width 128 height 21
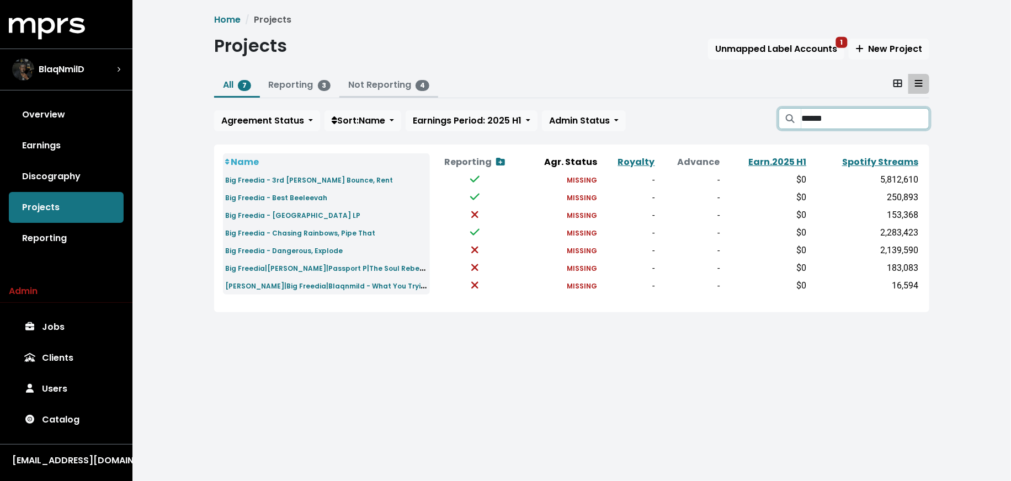
type input "******"
click at [360, 86] on link "Not Reporting 4" at bounding box center [388, 84] width 81 height 13
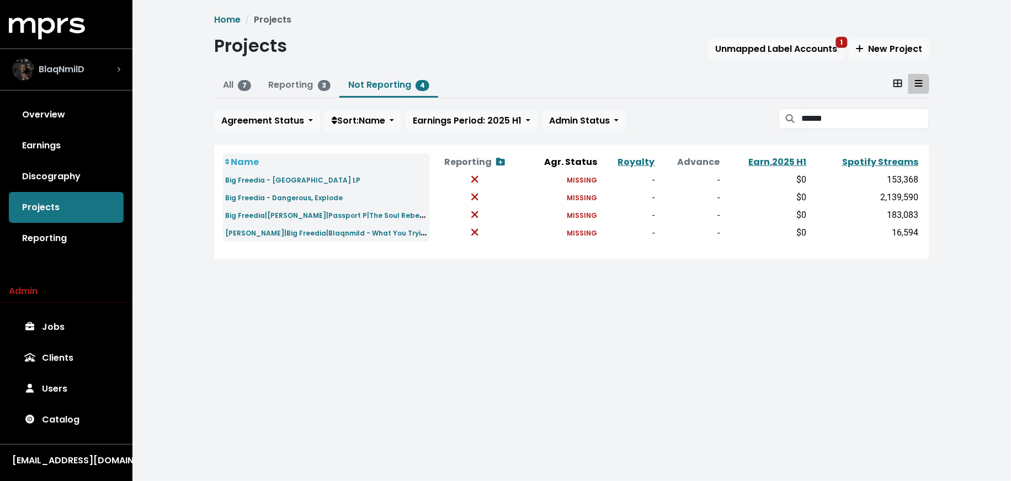
click at [73, 78] on div "BlaqNmilD" at bounding box center [48, 70] width 72 height 22
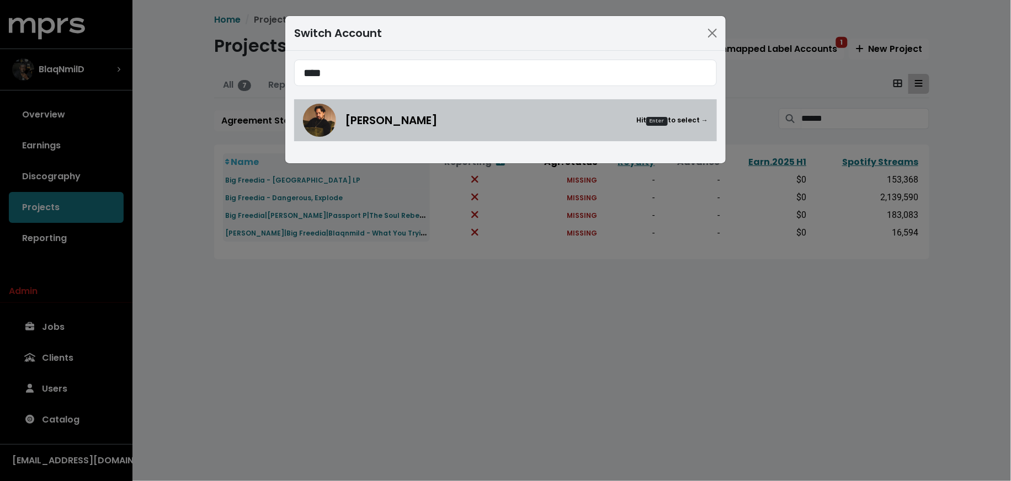
type input "****"
click at [321, 136] on link "[PERSON_NAME] Hit Enter to select →" at bounding box center [505, 120] width 423 height 42
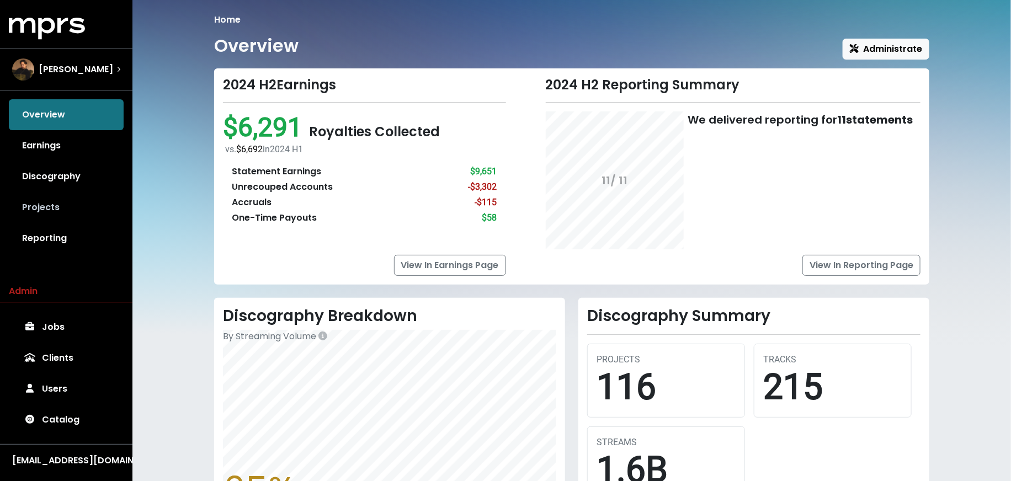
click at [60, 214] on link "Projects" at bounding box center [66, 207] width 115 height 31
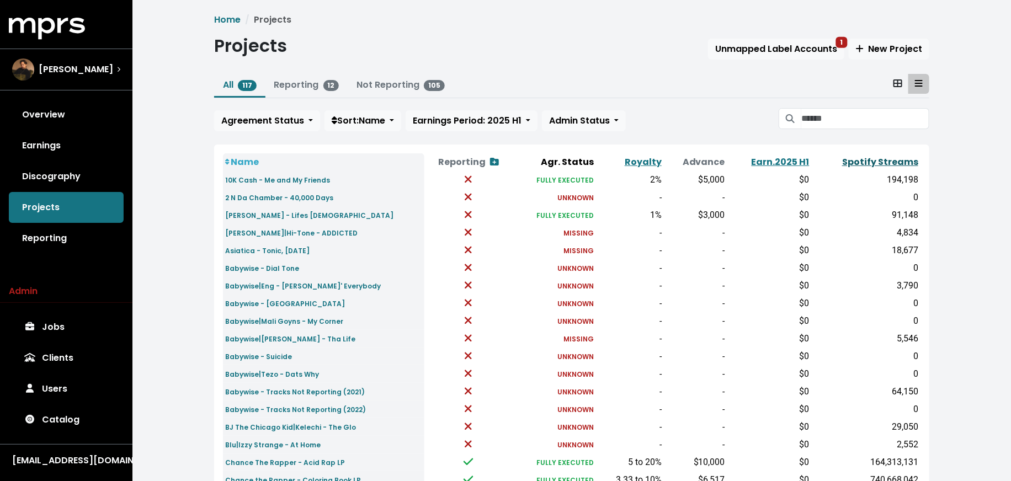
click at [870, 160] on link "Spotify Streams" at bounding box center [880, 162] width 76 height 13
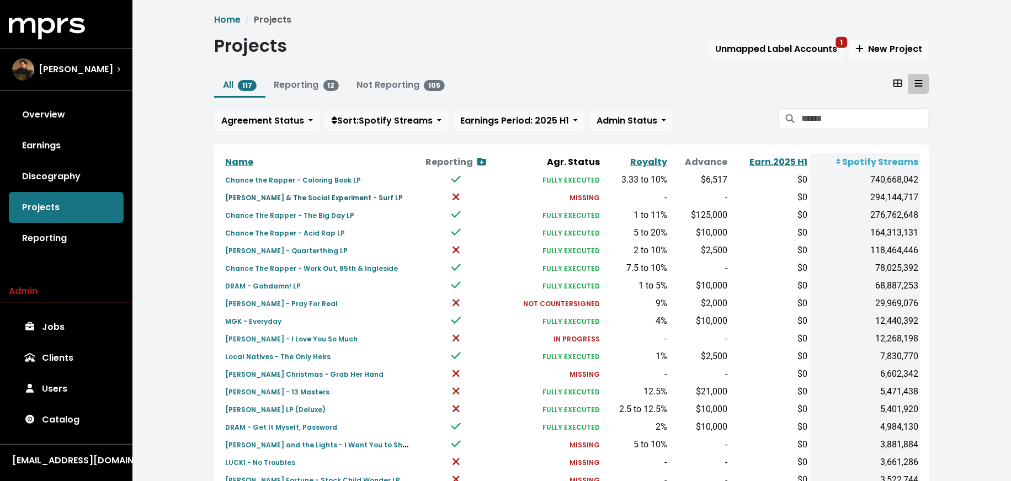
click at [338, 196] on small "[PERSON_NAME] & The Social Experiment - Surf LP" at bounding box center [314, 197] width 178 height 9
